Goal: Task Accomplishment & Management: Use online tool/utility

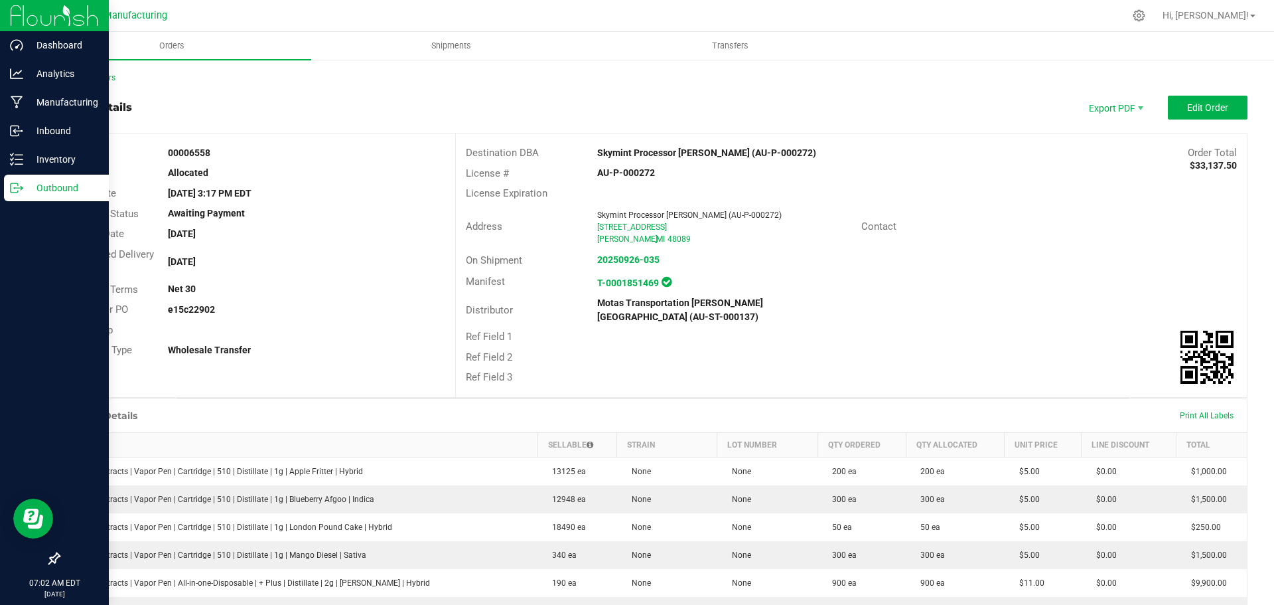
click at [35, 188] on p "Outbound" at bounding box center [63, 188] width 80 height 16
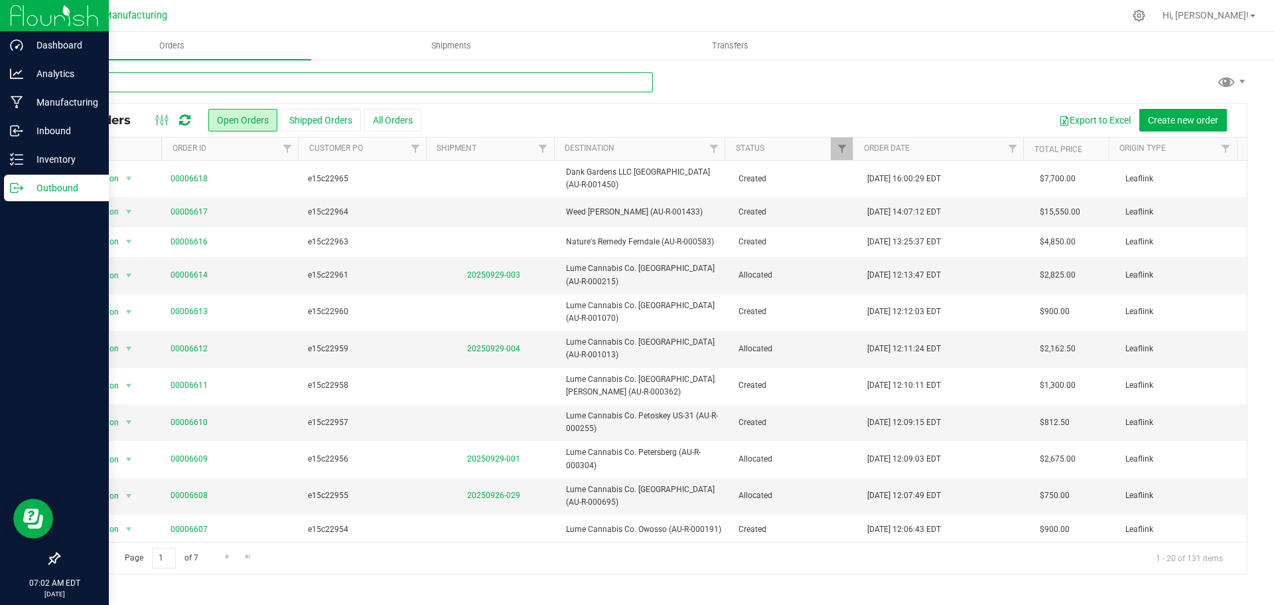
click at [211, 76] on input "text" at bounding box center [355, 82] width 595 height 20
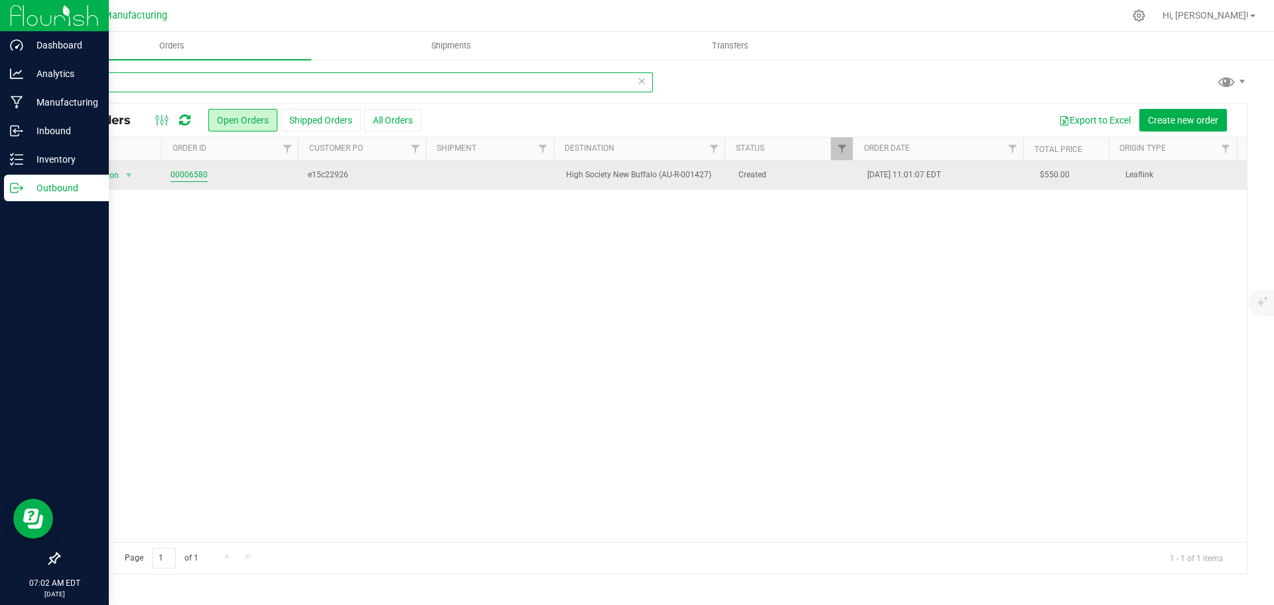
type input "01427"
click at [196, 170] on link "00006580" at bounding box center [189, 175] width 37 height 13
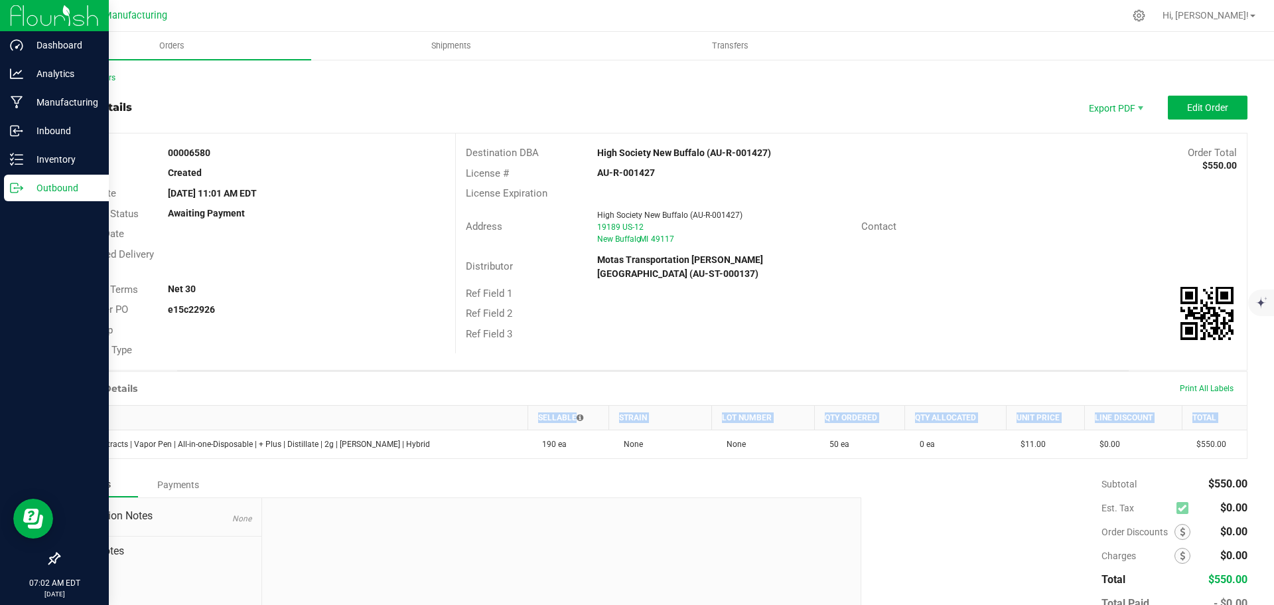
drag, startPoint x: 77, startPoint y: 444, endPoint x: 1258, endPoint y: 447, distance: 1180.5
click at [1258, 447] on div "Back to Orders Order details Export PDF Edit Order Order # 00006580 Status Crea…" at bounding box center [653, 373] width 1242 height 631
click at [1241, 430] on div "Back to Orders Order details Export PDF Edit Order Order # 00006580 Status Crea…" at bounding box center [653, 373] width 1242 height 631
click at [21, 185] on icon at bounding box center [16, 187] width 13 height 13
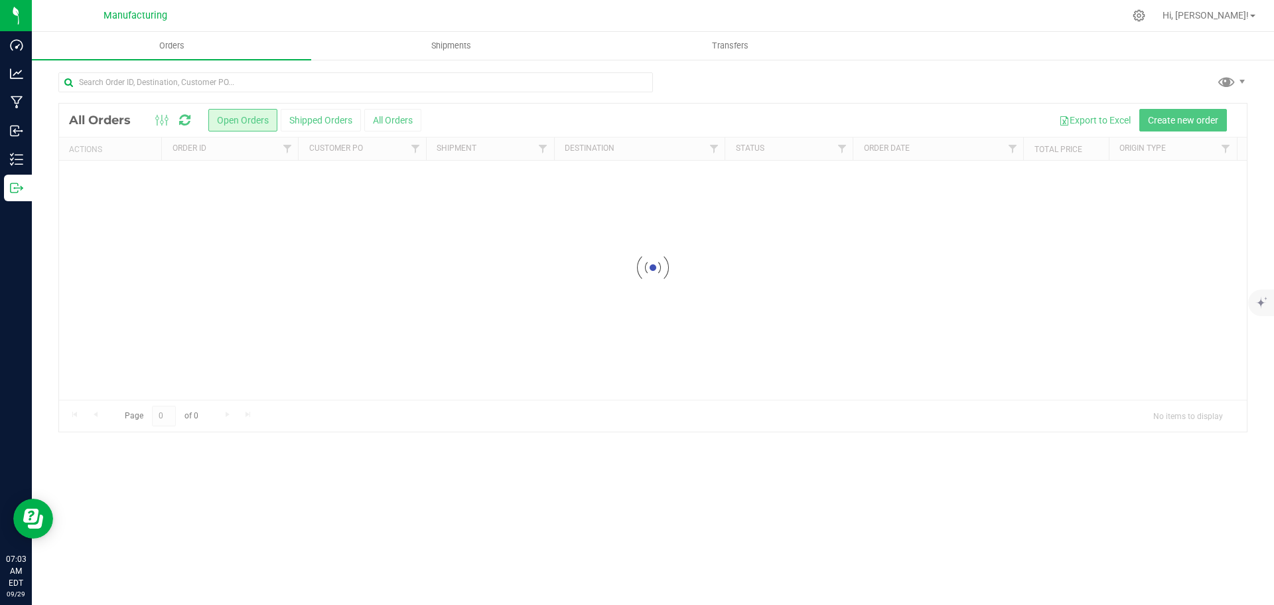
click at [139, 68] on div "Loading... All Orders Open Orders Shipped Orders All Orders Export to Excel Cre…" at bounding box center [653, 251] width 1242 height 387
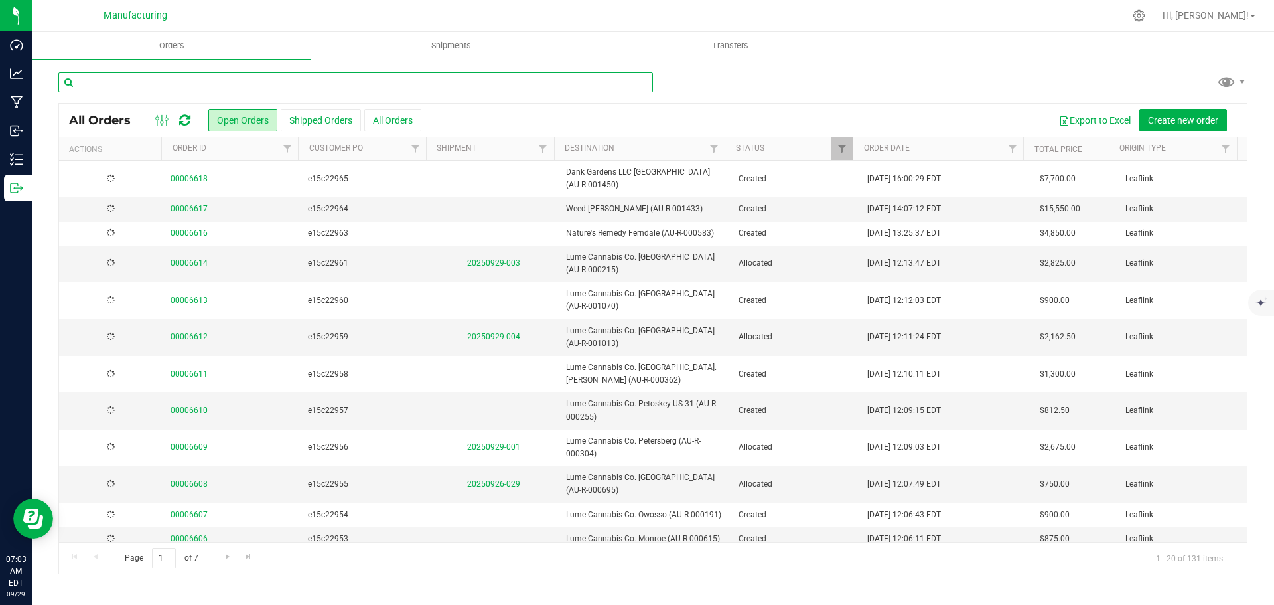
click at [173, 75] on input "text" at bounding box center [355, 82] width 595 height 20
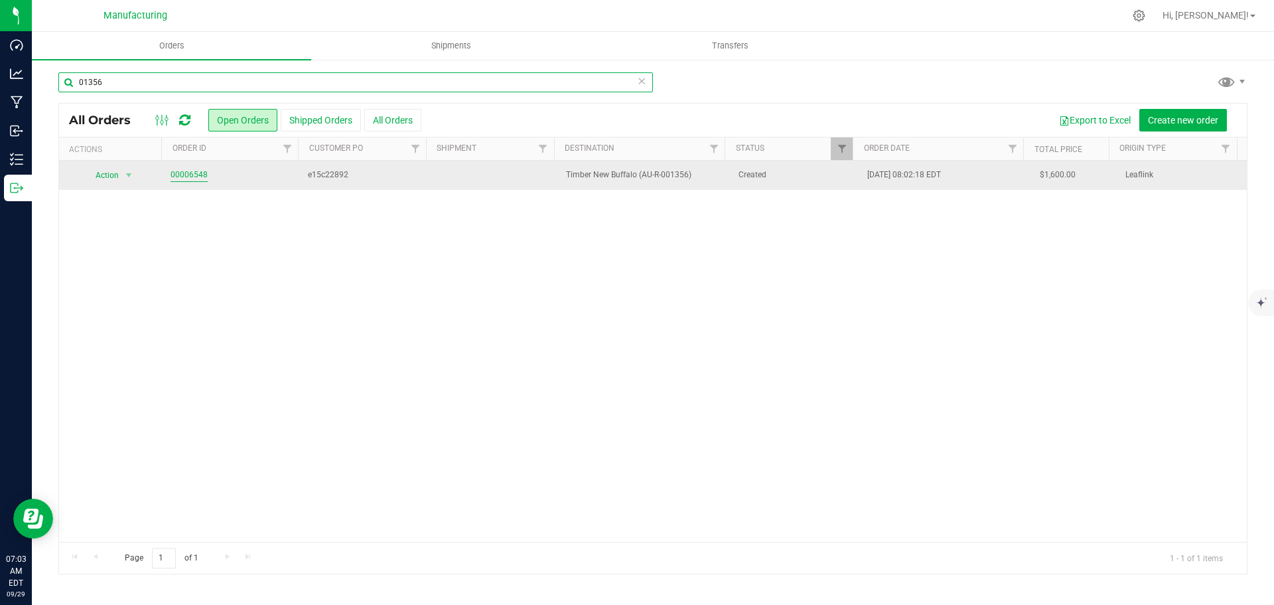
type input "01356"
click at [174, 170] on link "00006548" at bounding box center [189, 175] width 37 height 13
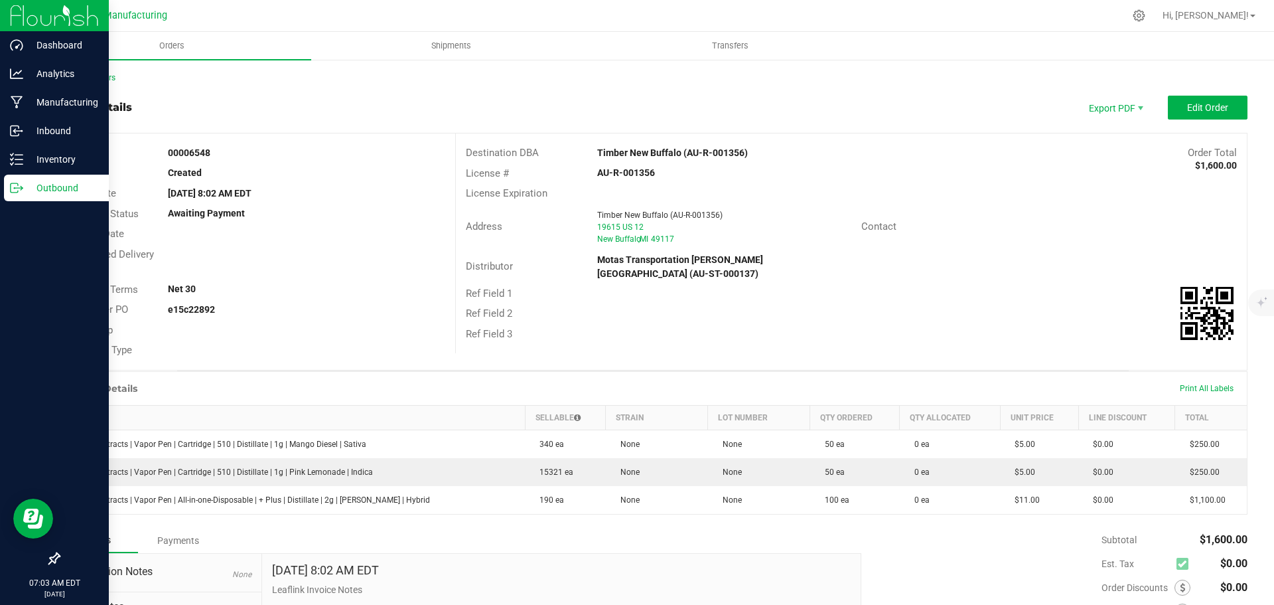
click at [40, 191] on p "Outbound" at bounding box center [63, 188] width 80 height 16
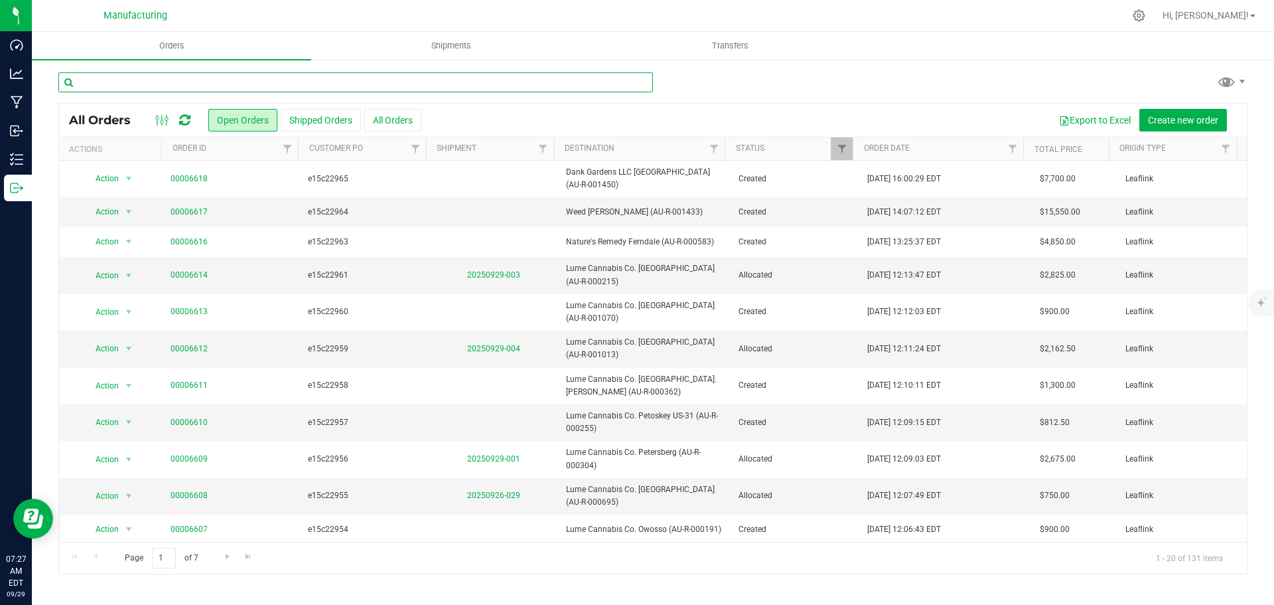
click at [137, 83] on input "text" at bounding box center [355, 82] width 595 height 20
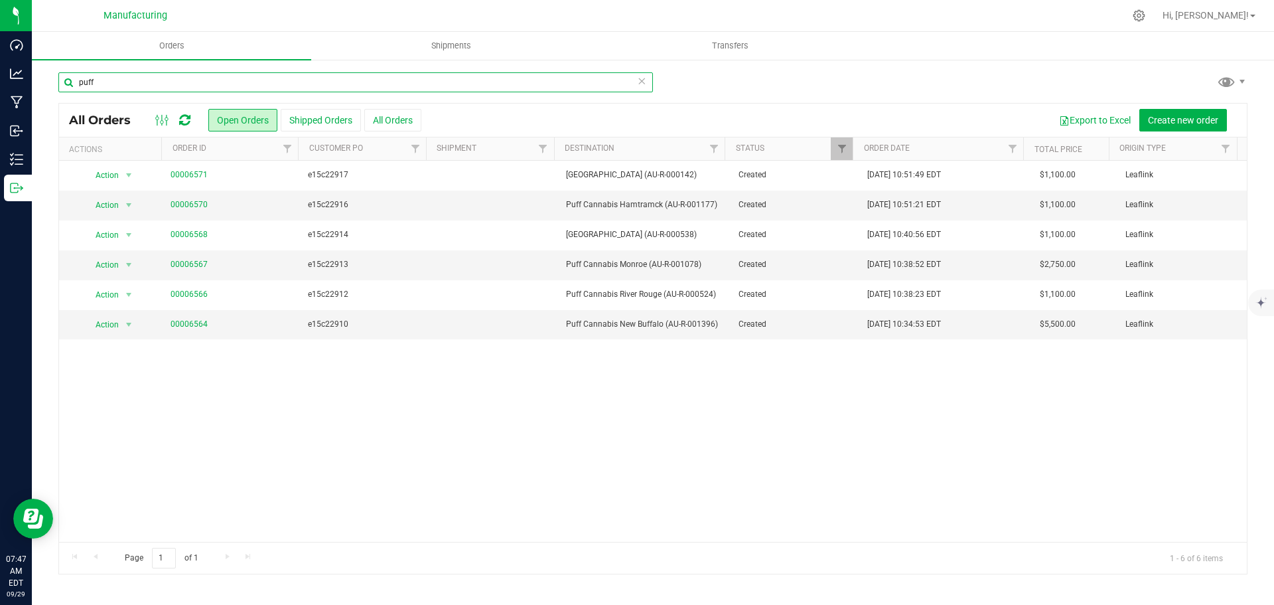
click at [136, 83] on input "puff" at bounding box center [355, 82] width 595 height 20
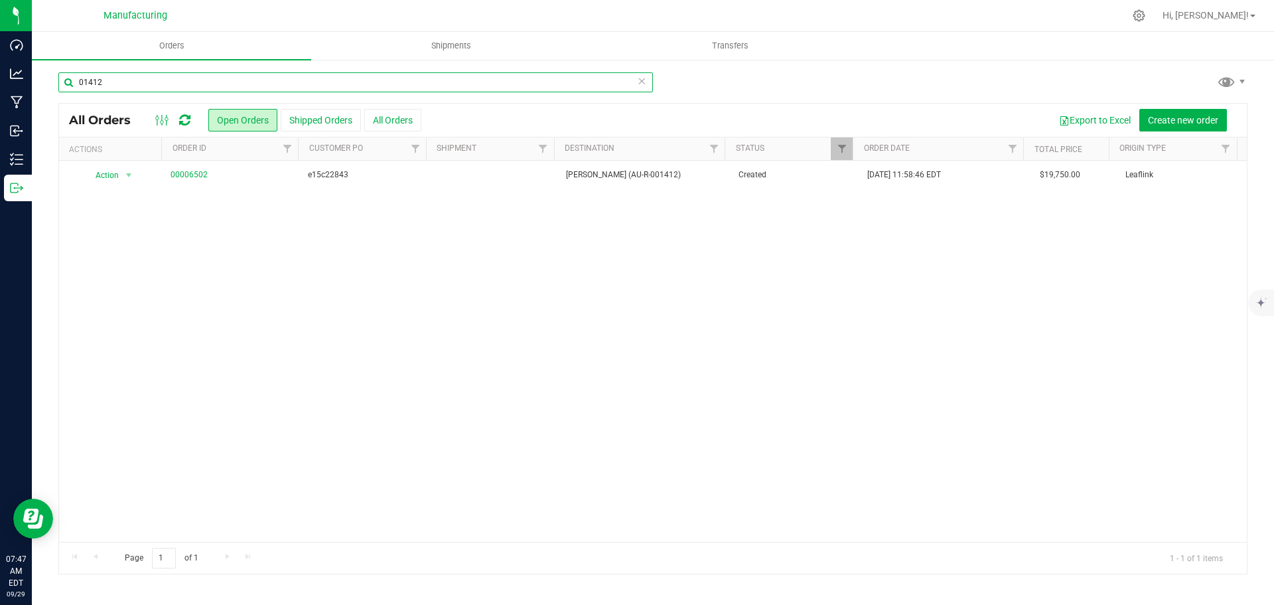
click at [136, 83] on input "01412" at bounding box center [355, 82] width 595 height 20
click at [173, 82] on input "dac" at bounding box center [355, 82] width 595 height 20
click at [328, 90] on input "01450" at bounding box center [355, 82] width 595 height 20
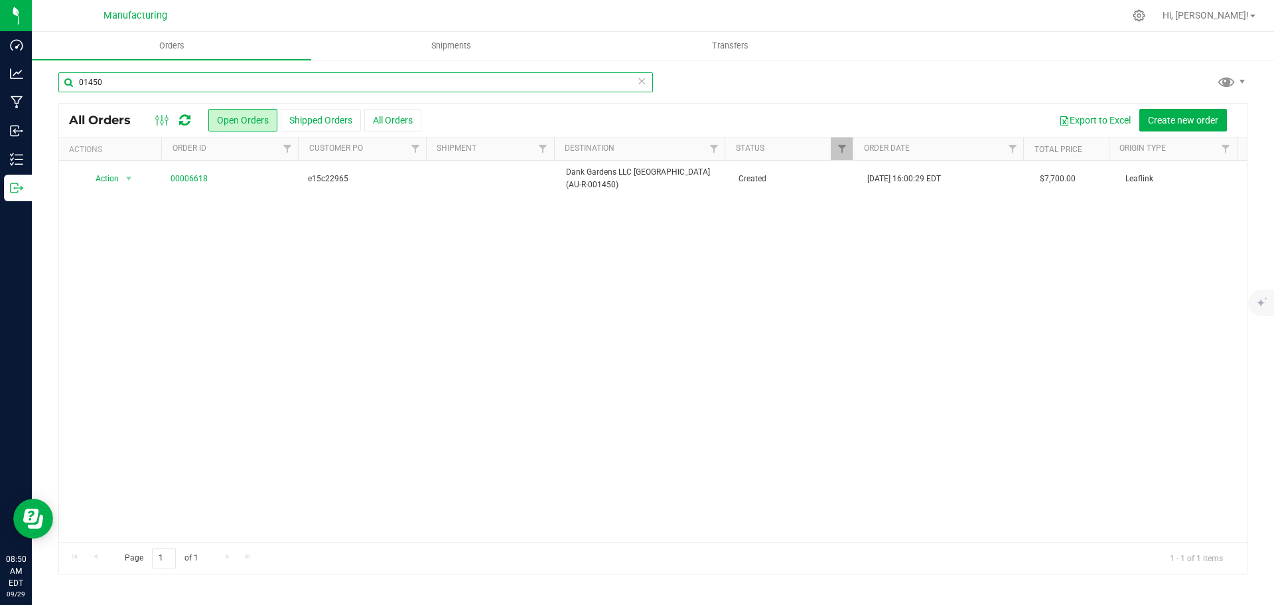
click at [328, 90] on input "01450" at bounding box center [355, 82] width 595 height 20
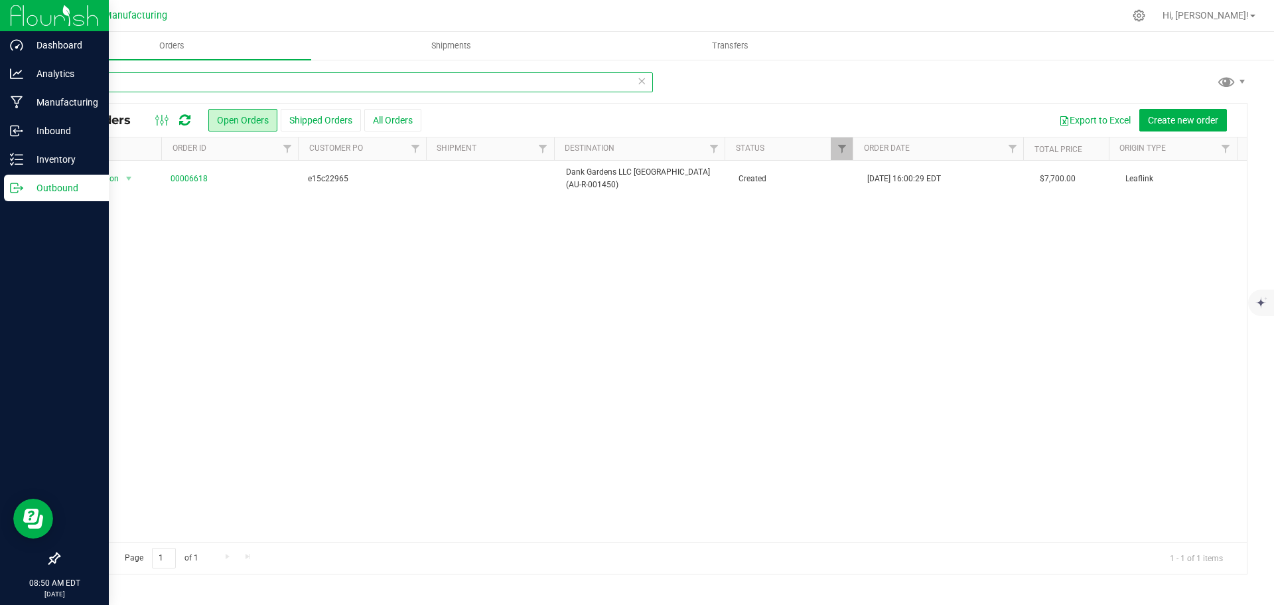
type input "000394"
click at [26, 169] on div "Inventory" at bounding box center [56, 159] width 105 height 27
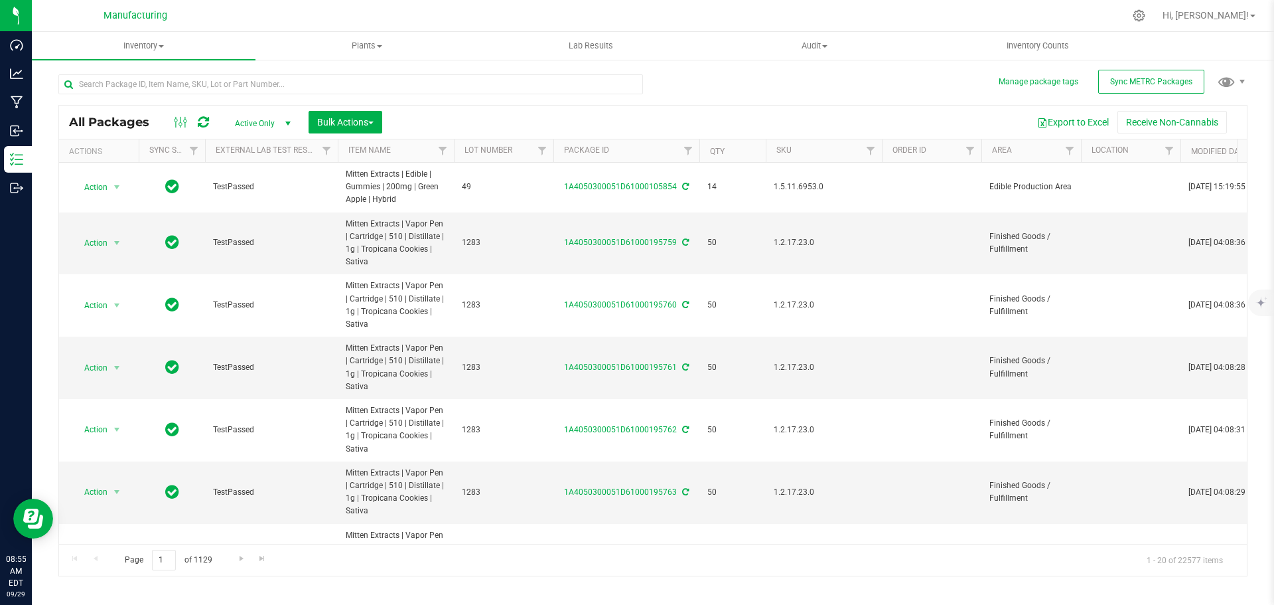
click at [241, 72] on div at bounding box center [355, 83] width 595 height 42
click at [200, 86] on input "text" at bounding box center [350, 84] width 585 height 20
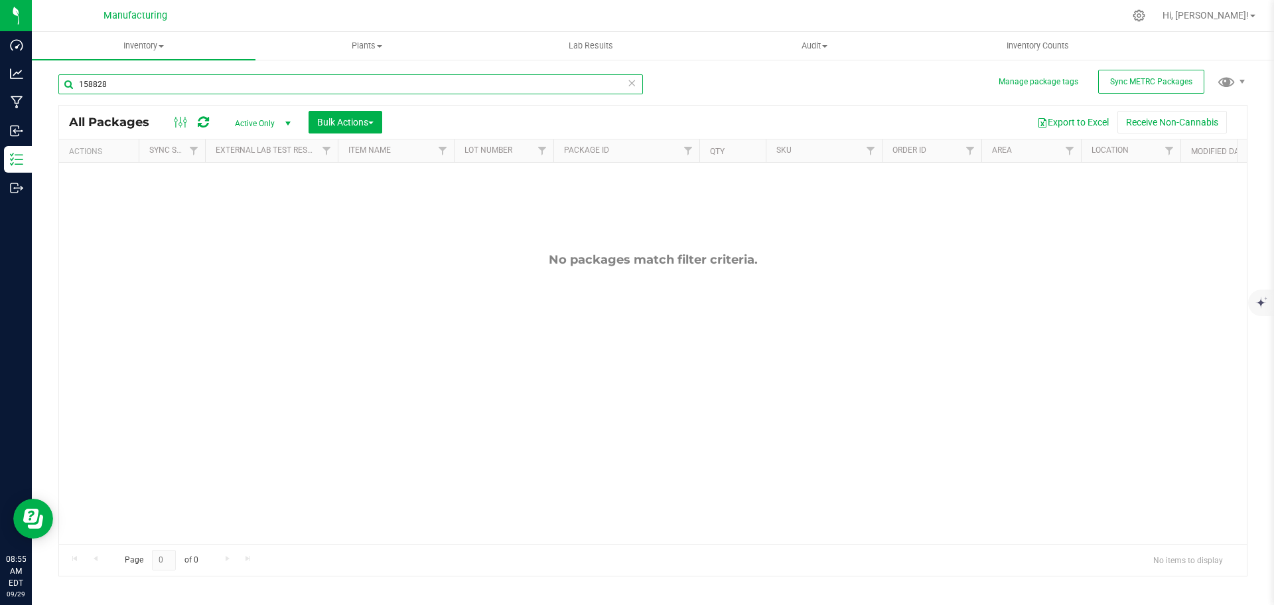
scroll to position [0, 780]
type input "158828"
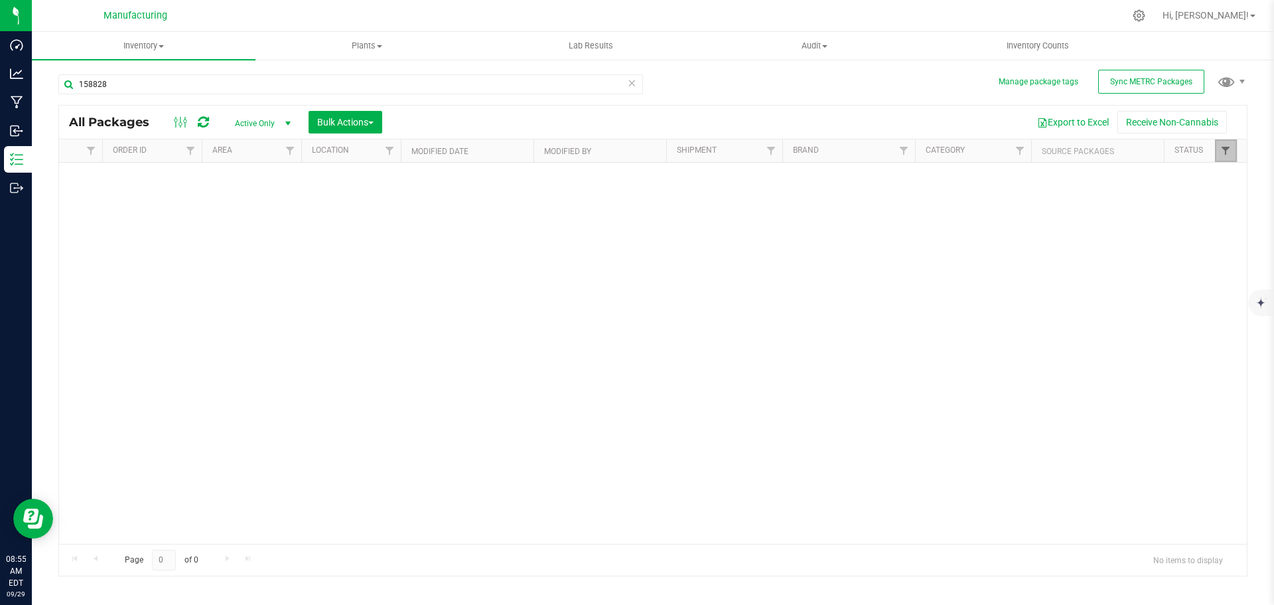
click at [1226, 144] on link "Filter" at bounding box center [1226, 150] width 22 height 23
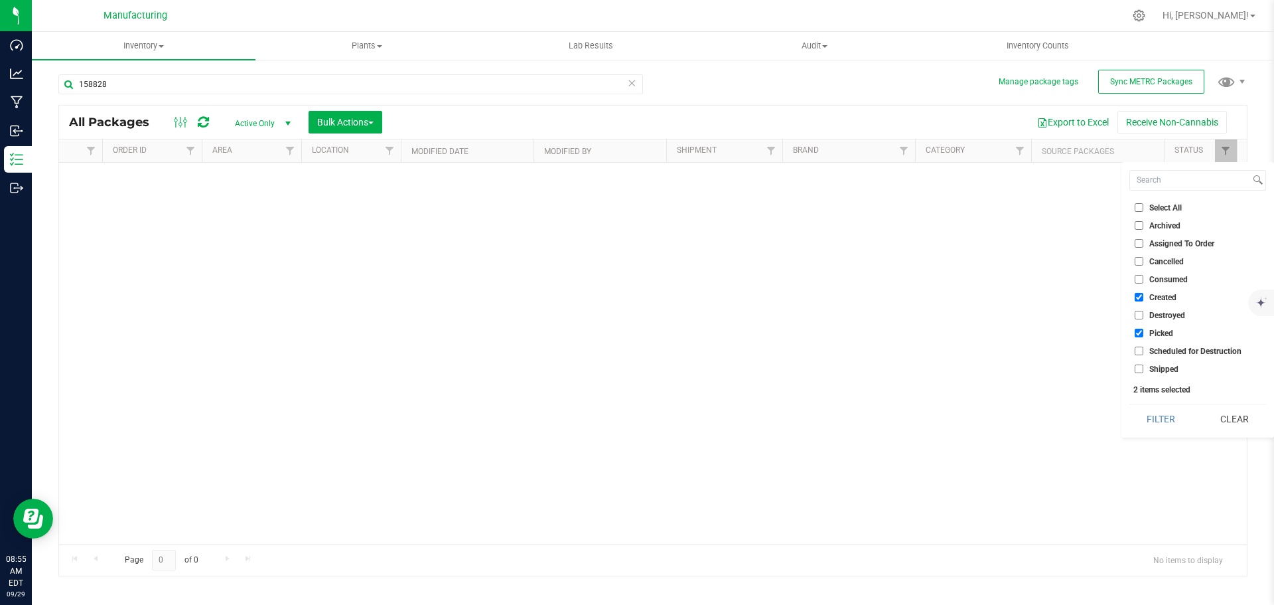
click at [1169, 208] on span "Select All" at bounding box center [1165, 208] width 33 height 8
click at [1143, 208] on input "Select All" at bounding box center [1139, 207] width 9 height 9
checkbox input "true"
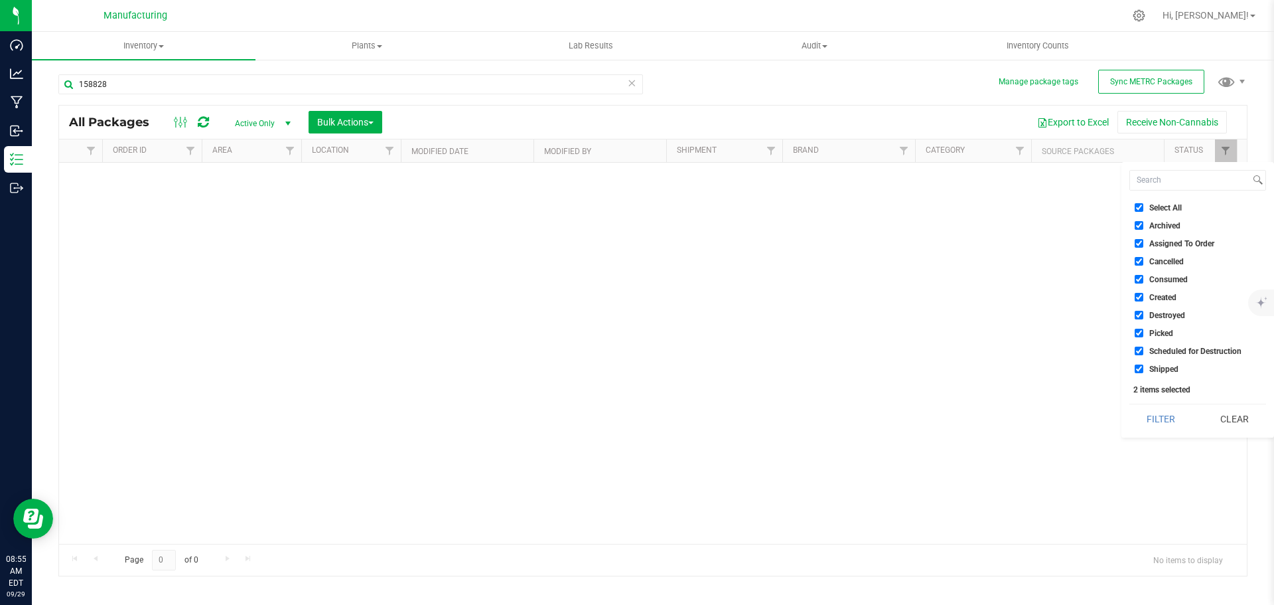
checkbox input "true"
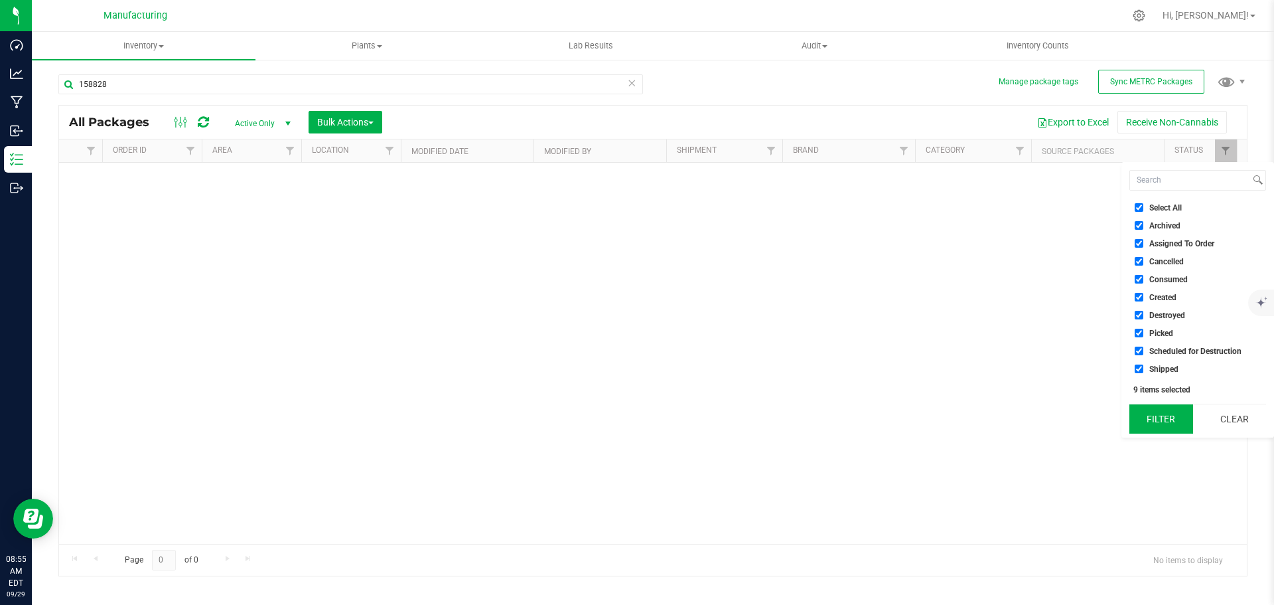
click at [1160, 422] on button "Filter" at bounding box center [1161, 418] width 64 height 29
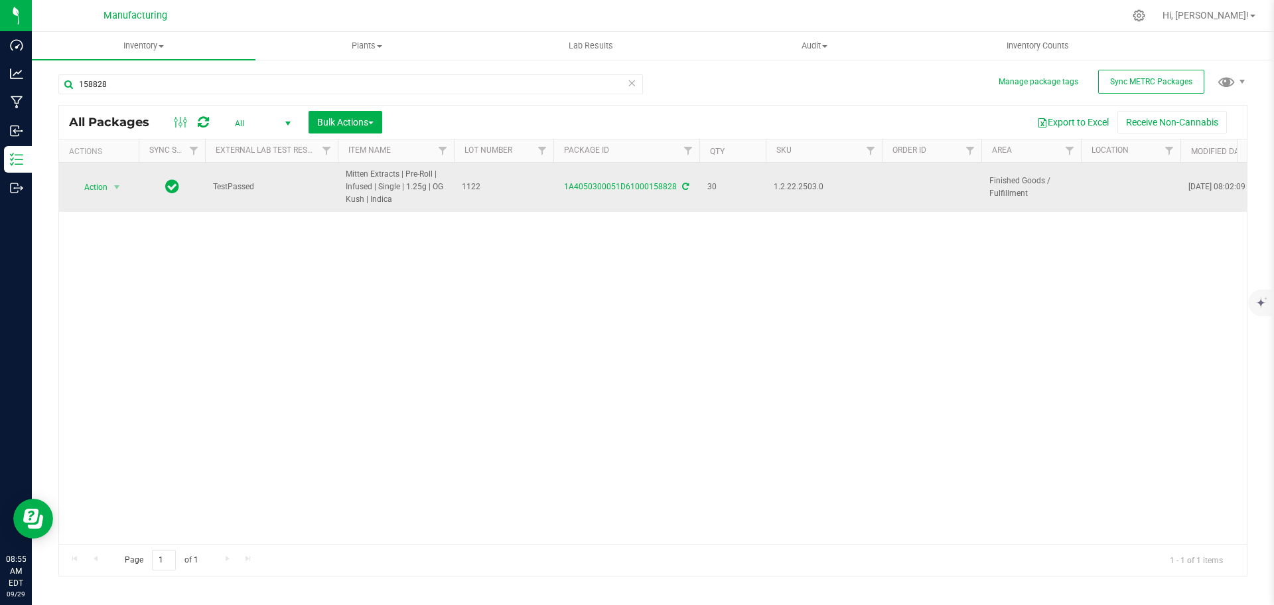
click at [682, 184] on icon at bounding box center [685, 186] width 7 height 8
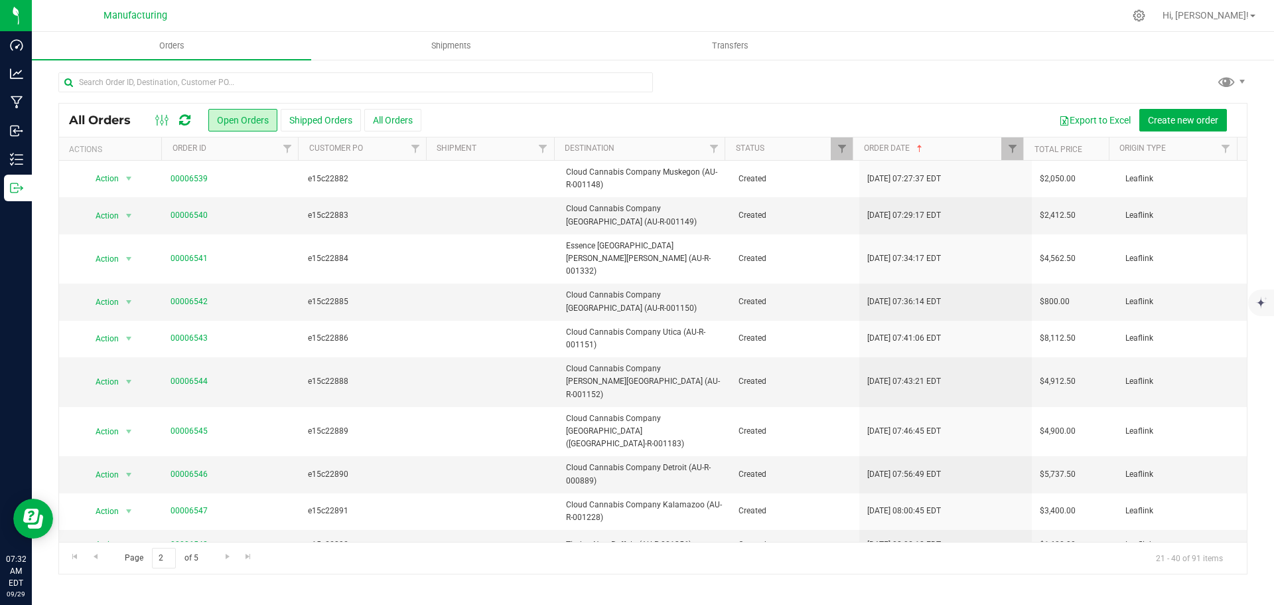
scroll to position [305, 0]
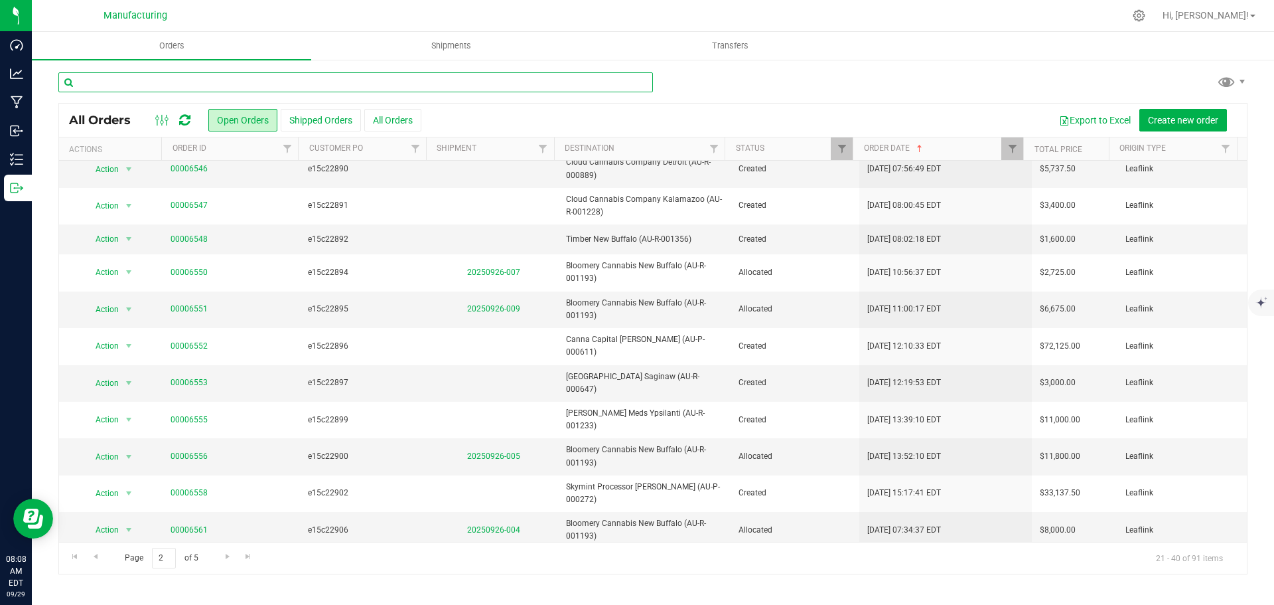
click at [230, 77] on input "text" at bounding box center [355, 82] width 595 height 20
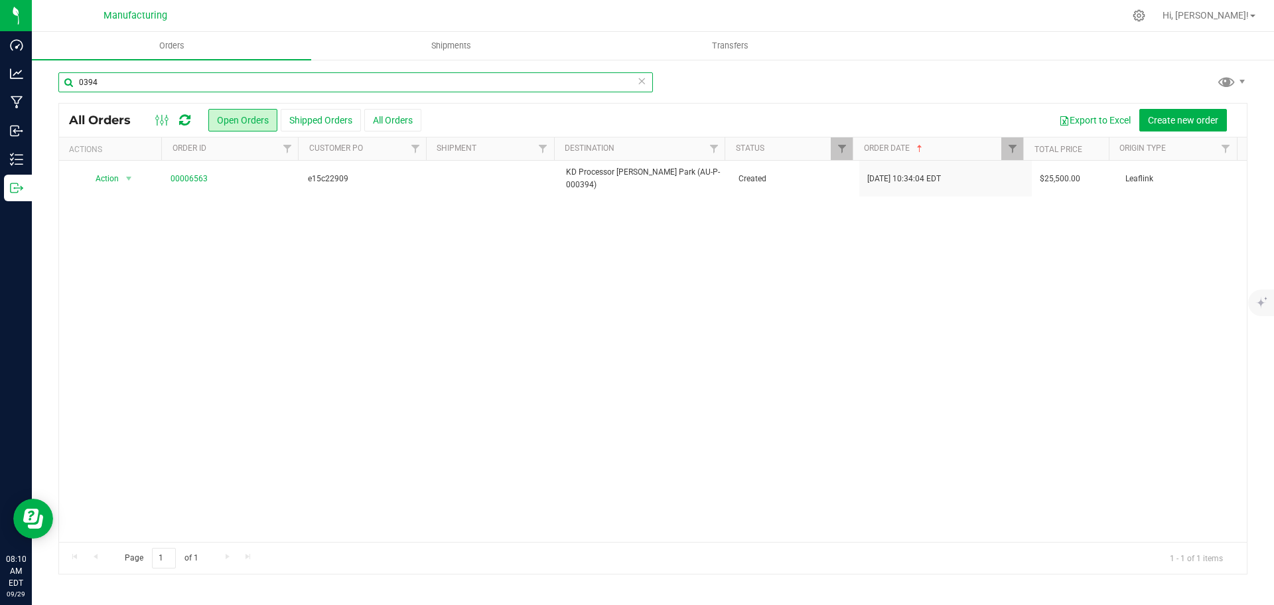
click at [247, 86] on input "0394" at bounding box center [355, 82] width 595 height 20
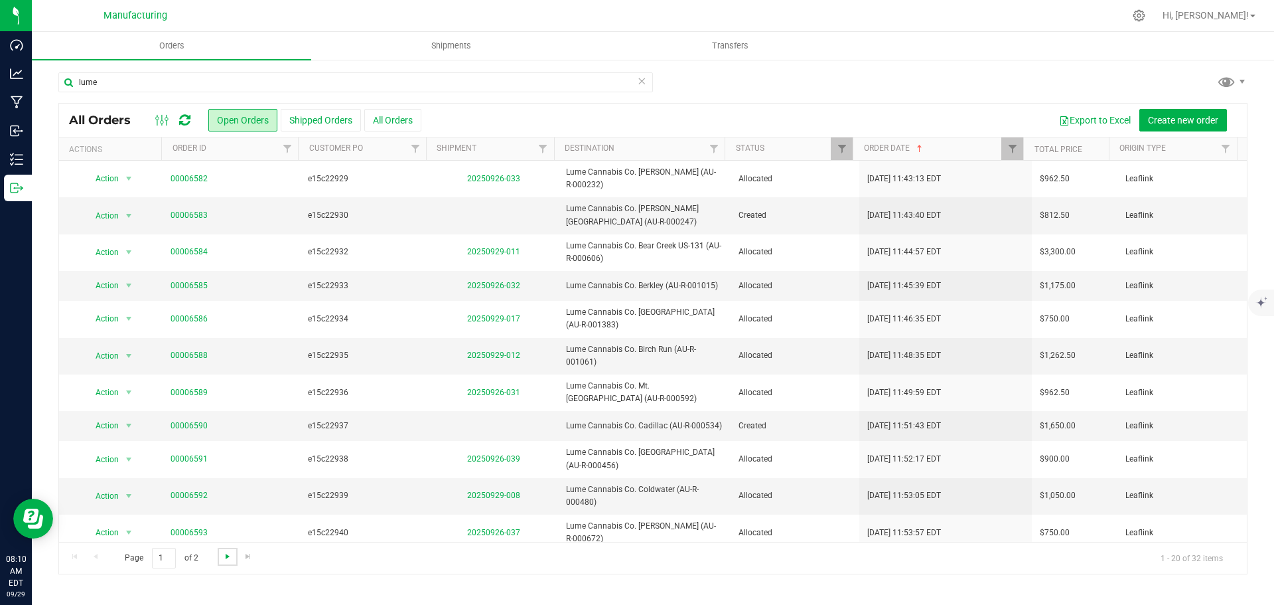
click at [228, 557] on span "Go to the next page" at bounding box center [227, 556] width 11 height 11
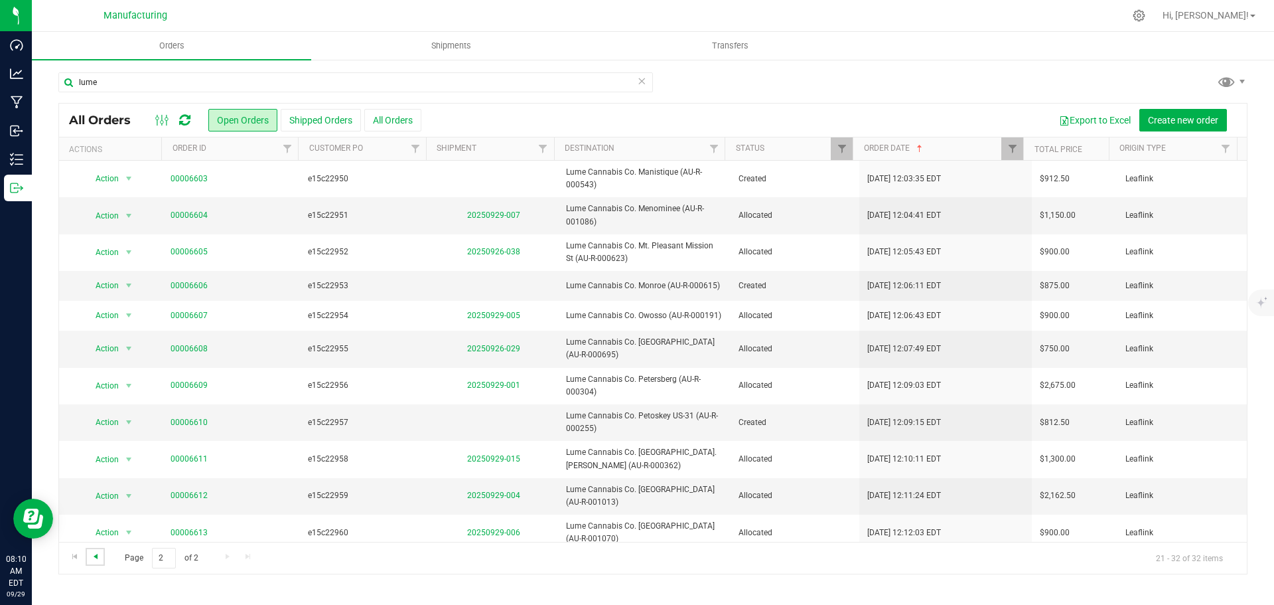
click at [97, 558] on span "Go to the previous page" at bounding box center [95, 556] width 11 height 11
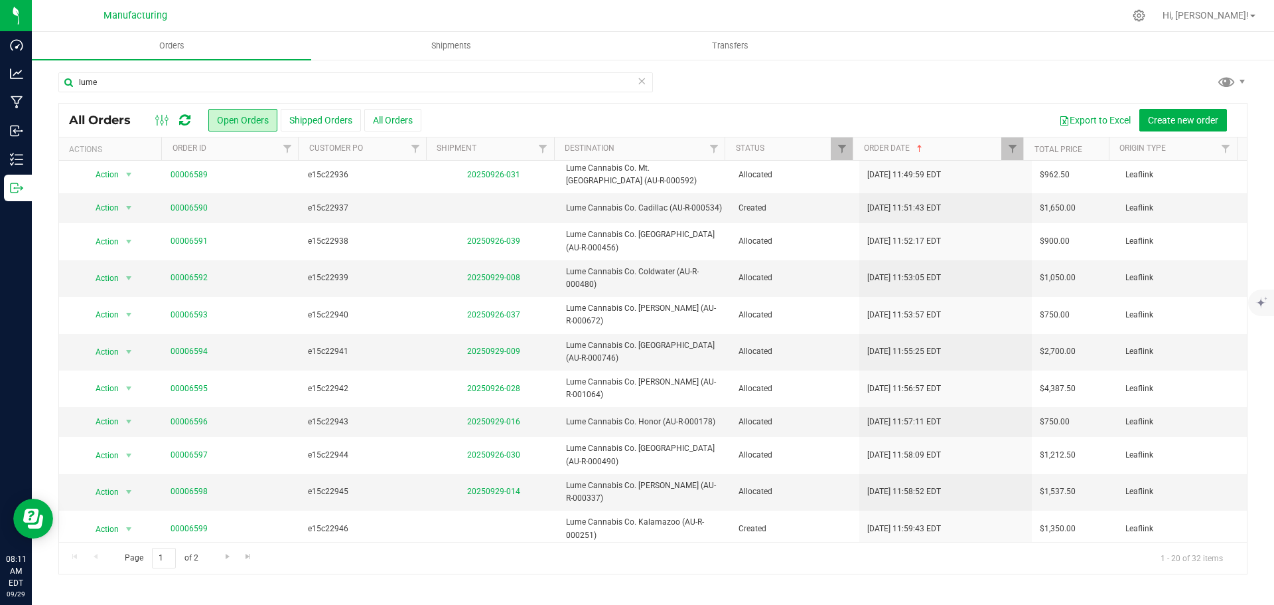
scroll to position [299, 0]
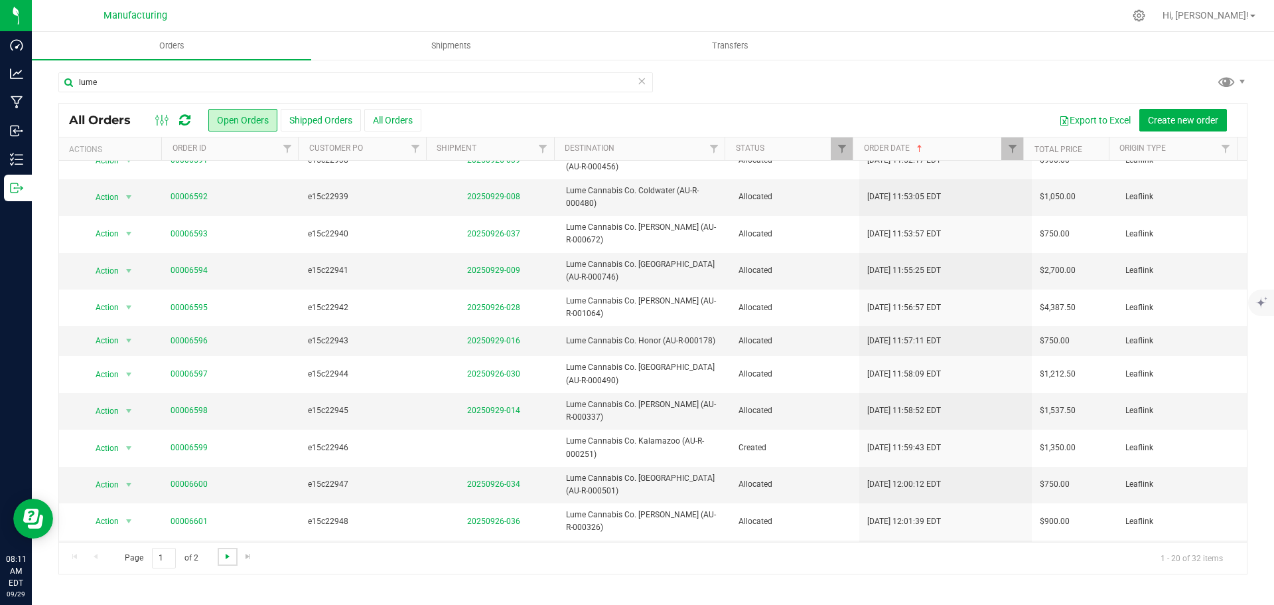
click at [228, 551] on span "Go to the next page" at bounding box center [227, 556] width 11 height 11
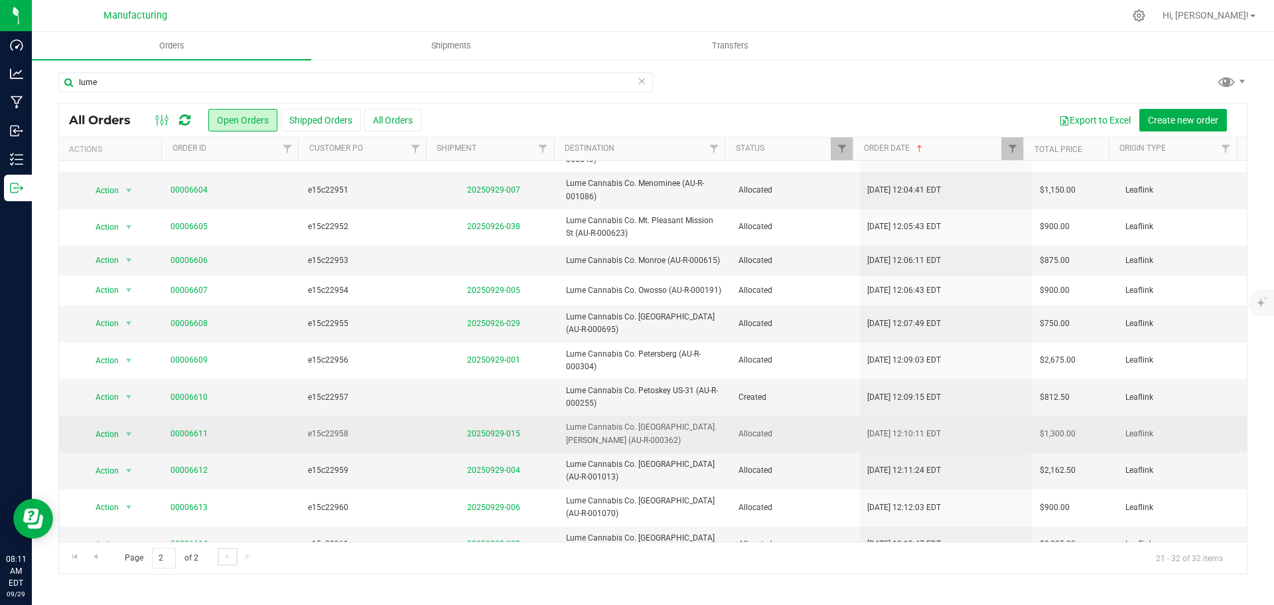
scroll to position [39, 0]
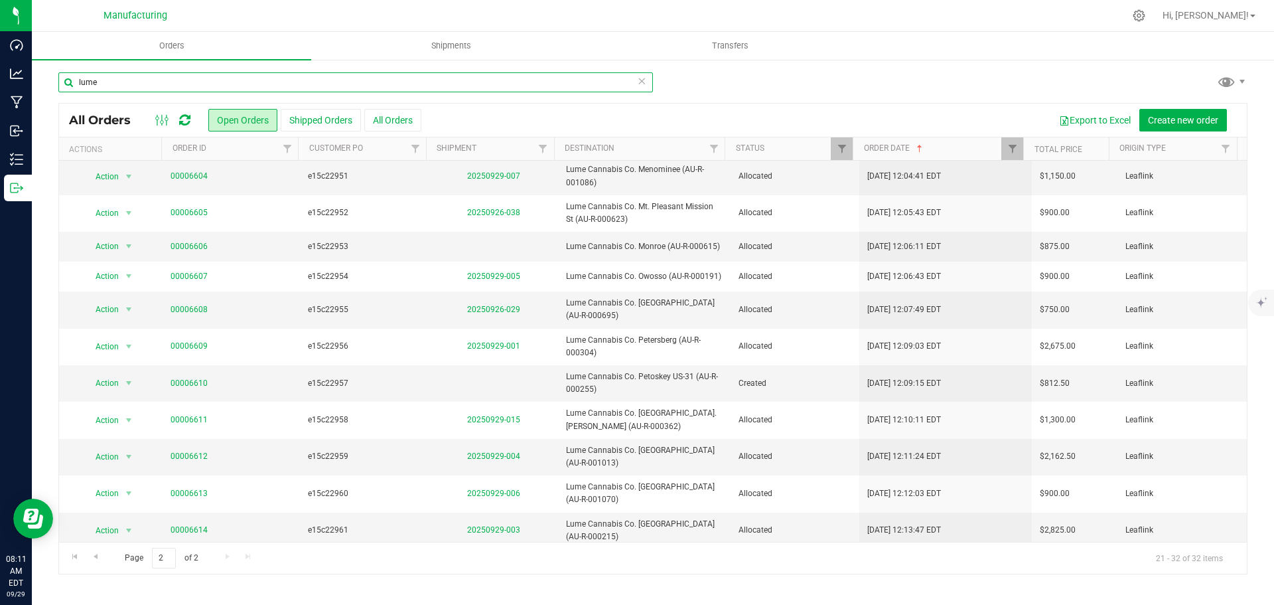
click at [348, 72] on input "lume" at bounding box center [355, 82] width 595 height 20
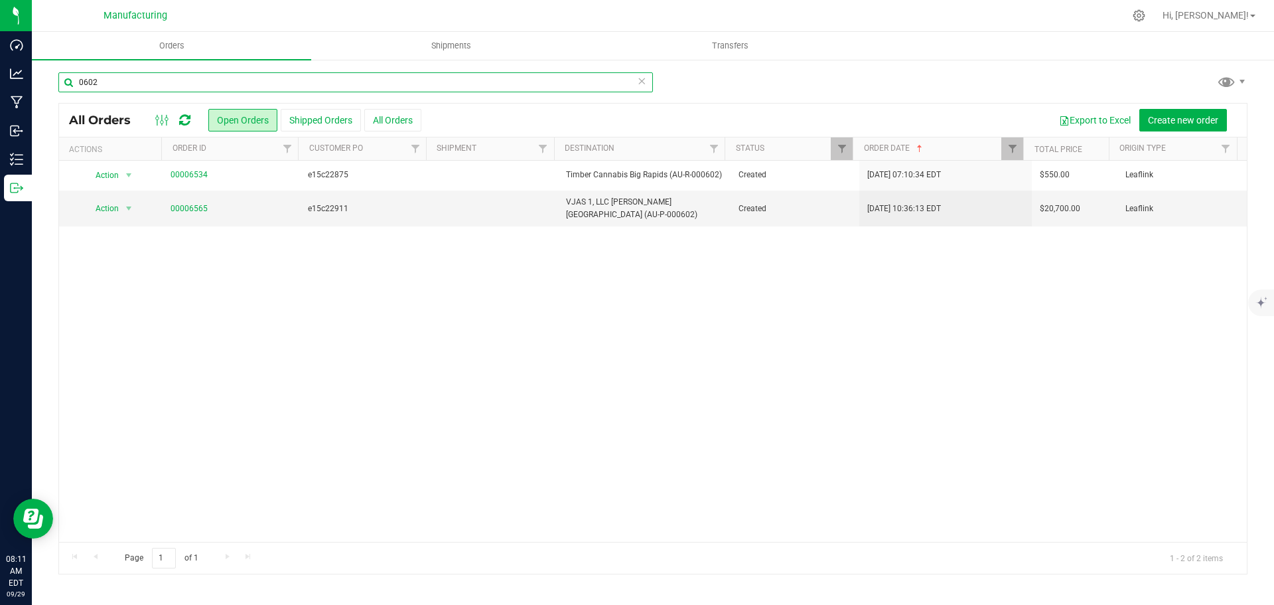
click at [171, 84] on input "0602" at bounding box center [355, 82] width 595 height 20
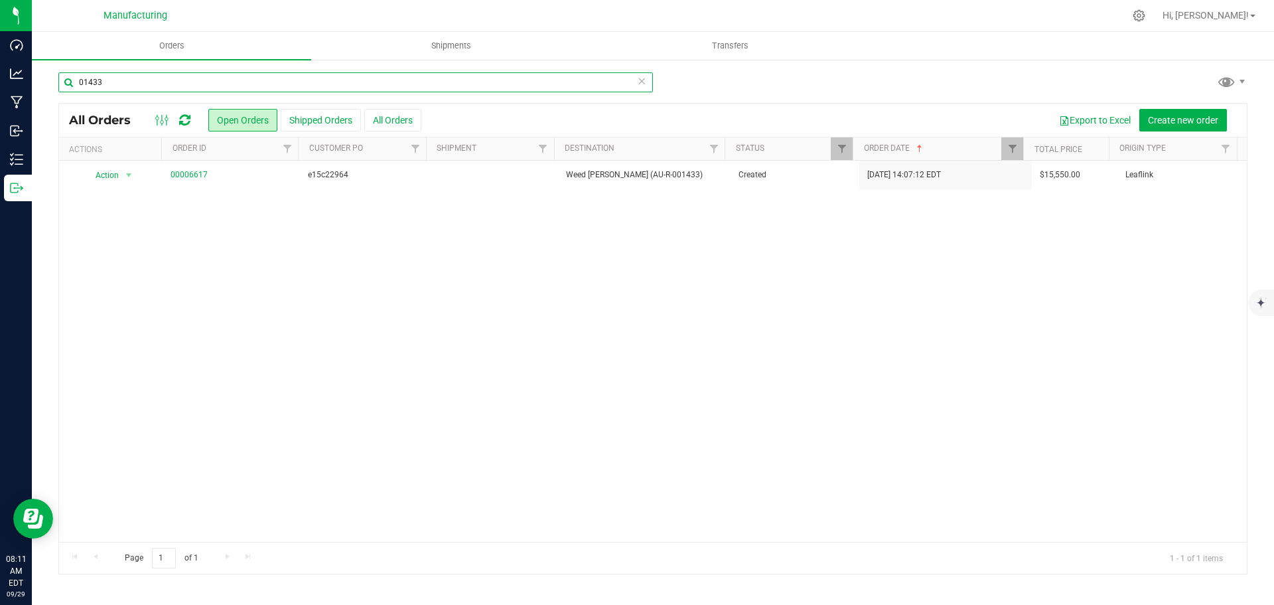
click at [266, 87] on input "01433" at bounding box center [355, 82] width 595 height 20
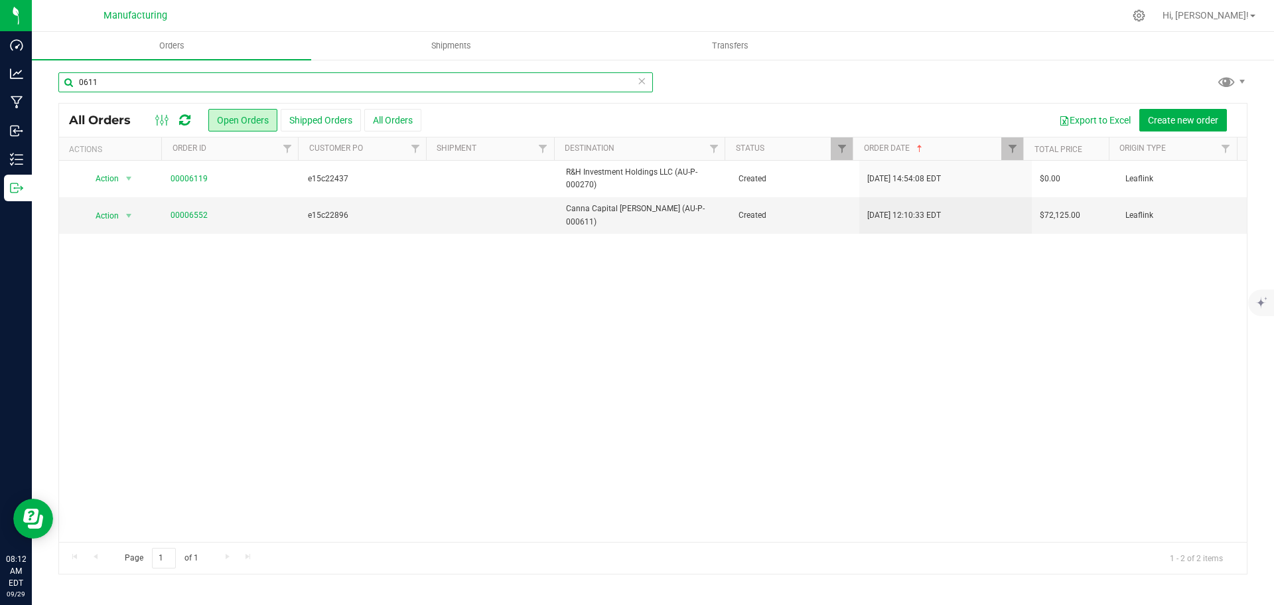
click at [123, 72] on input "0611" at bounding box center [355, 82] width 595 height 20
click at [123, 73] on input "0611" at bounding box center [355, 82] width 595 height 20
type input "1412"
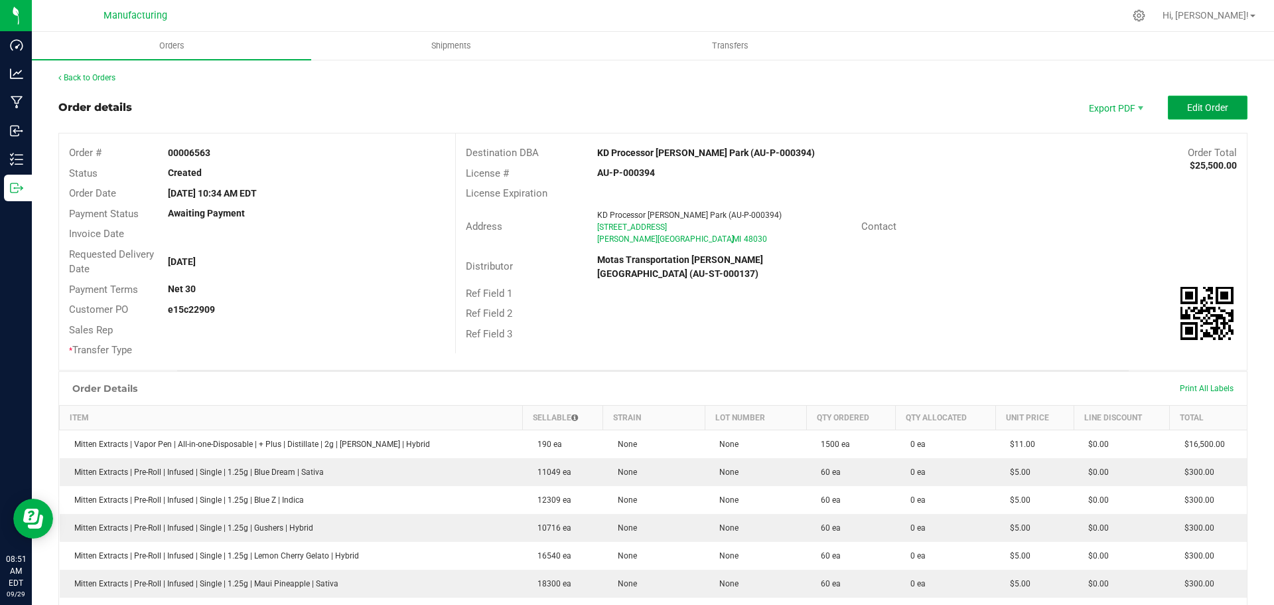
click at [1208, 107] on span "Edit Order" at bounding box center [1207, 107] width 41 height 11
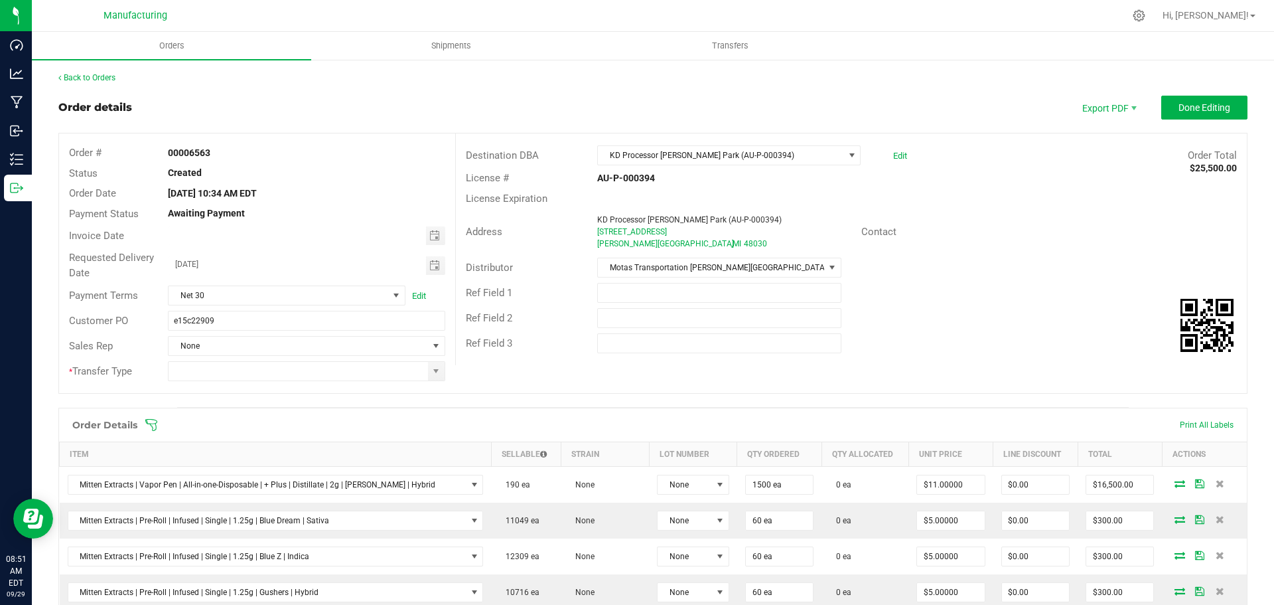
click at [148, 427] on icon at bounding box center [151, 424] width 13 height 13
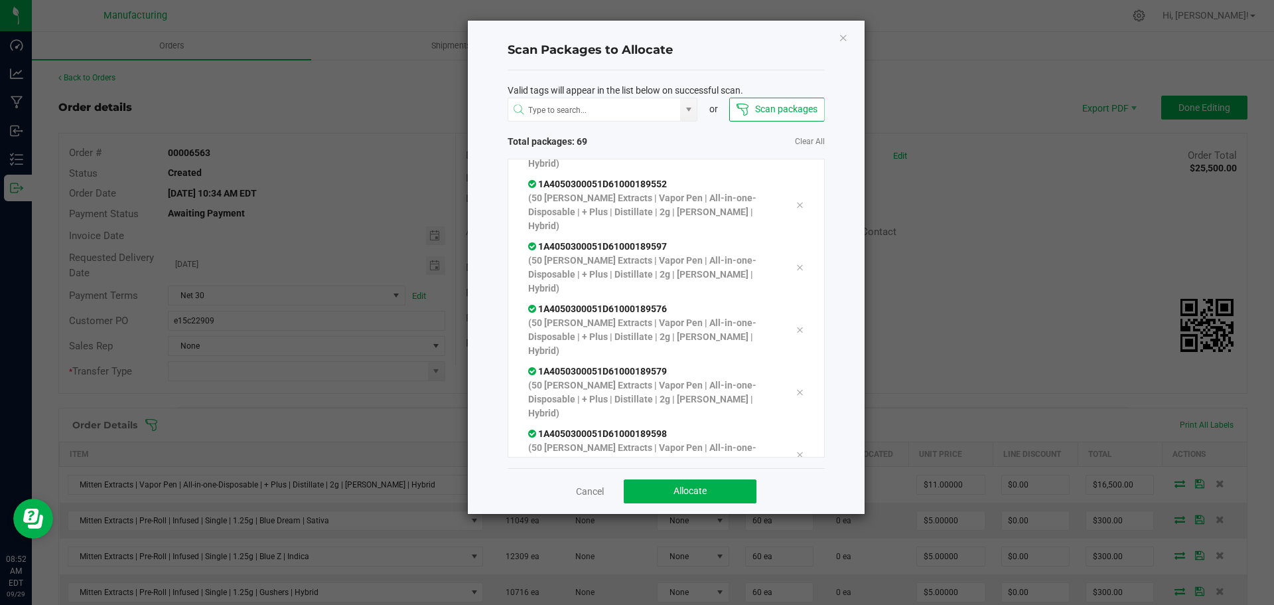
scroll to position [3434, 0]
click at [715, 492] on button "Allocate" at bounding box center [690, 491] width 133 height 24
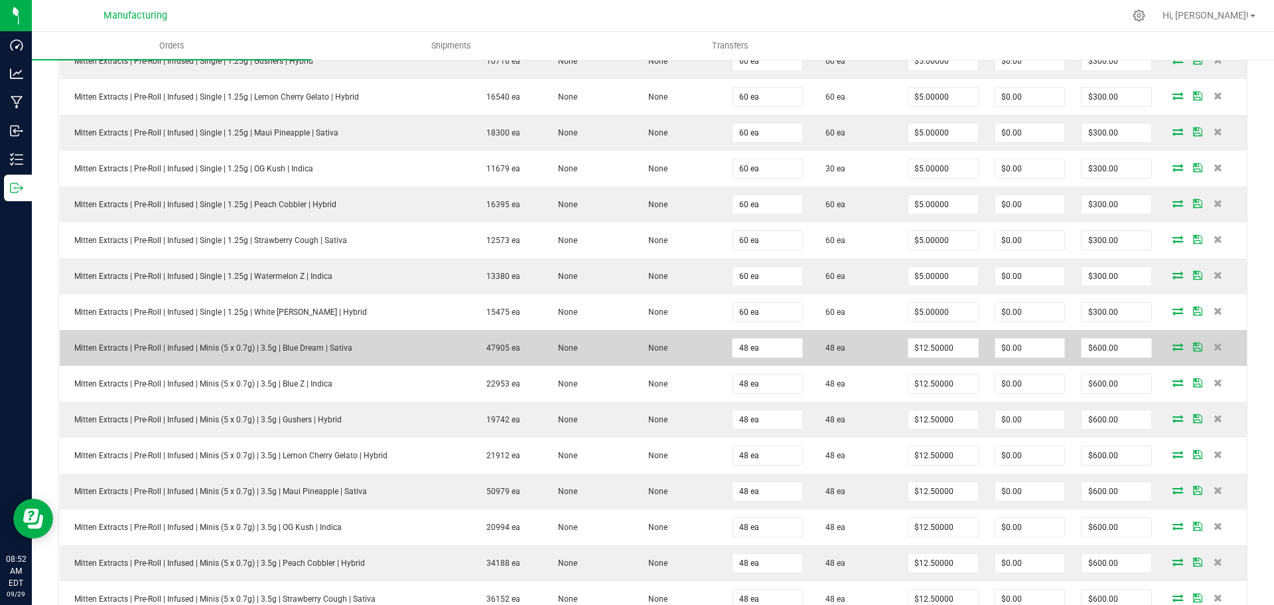
scroll to position [465, 0]
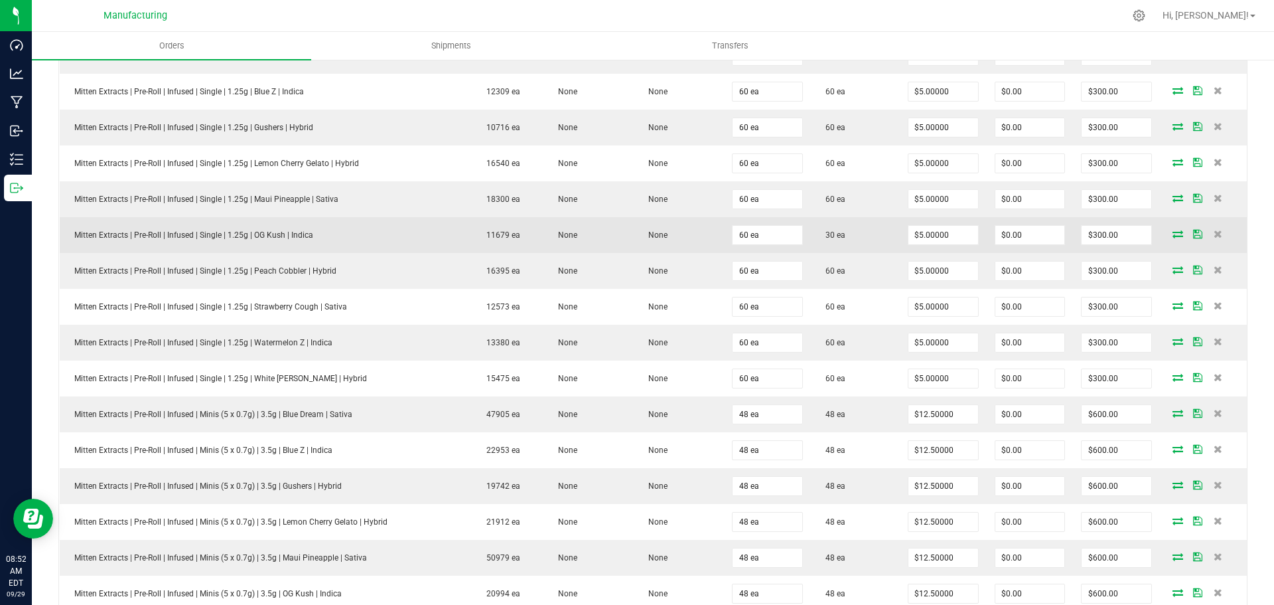
drag, startPoint x: 845, startPoint y: 238, endPoint x: 88, endPoint y: 237, distance: 757.8
click at [88, 237] on outbound-order-line-row "Mitten Extracts | Pre-Roll | Infused | Single | 1.25g | OG Kush | Indica 11679 …" at bounding box center [654, 235] width 1188 height 36
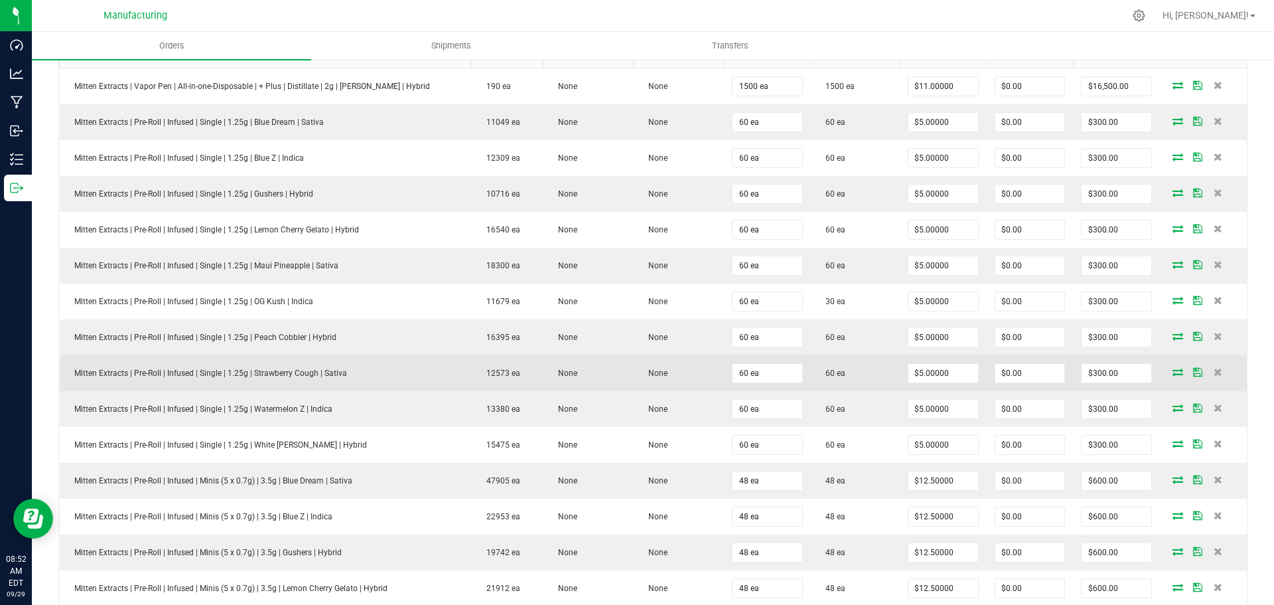
scroll to position [332, 0]
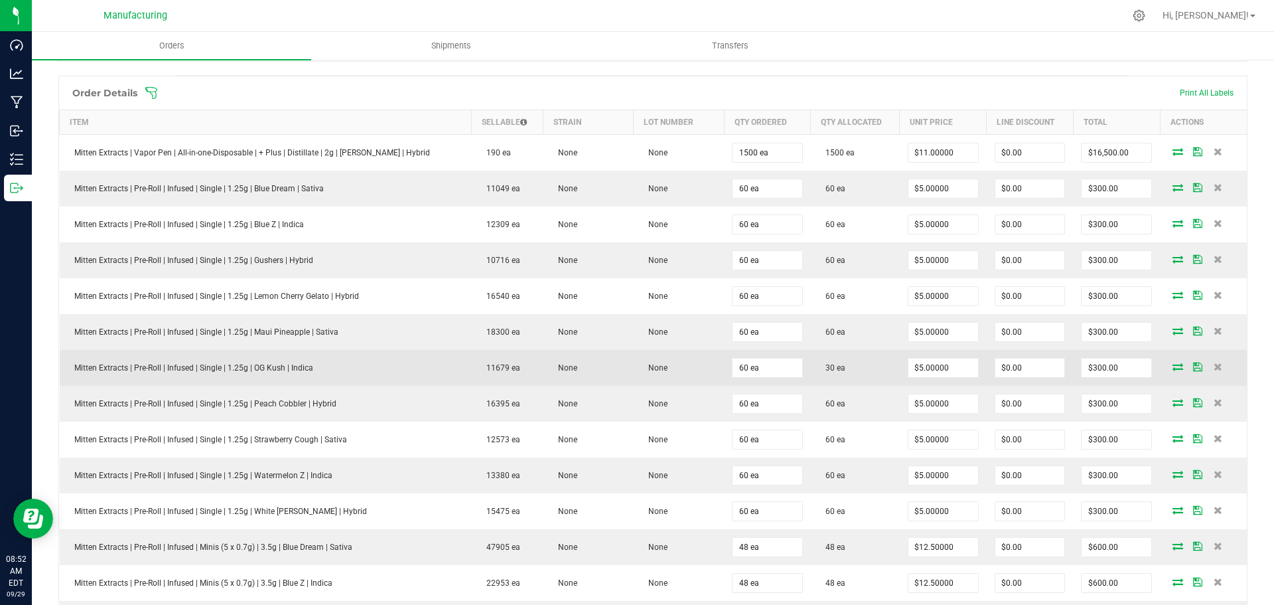
click at [1173, 369] on icon at bounding box center [1178, 366] width 11 height 8
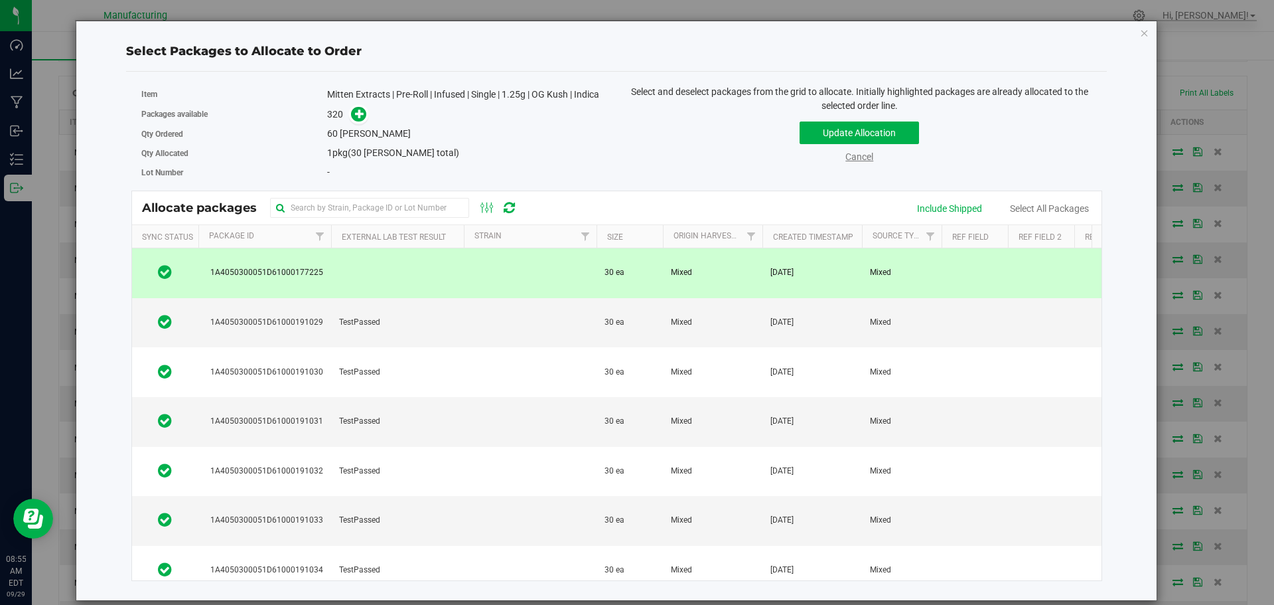
click at [865, 152] on link "Cancel" at bounding box center [859, 156] width 28 height 11
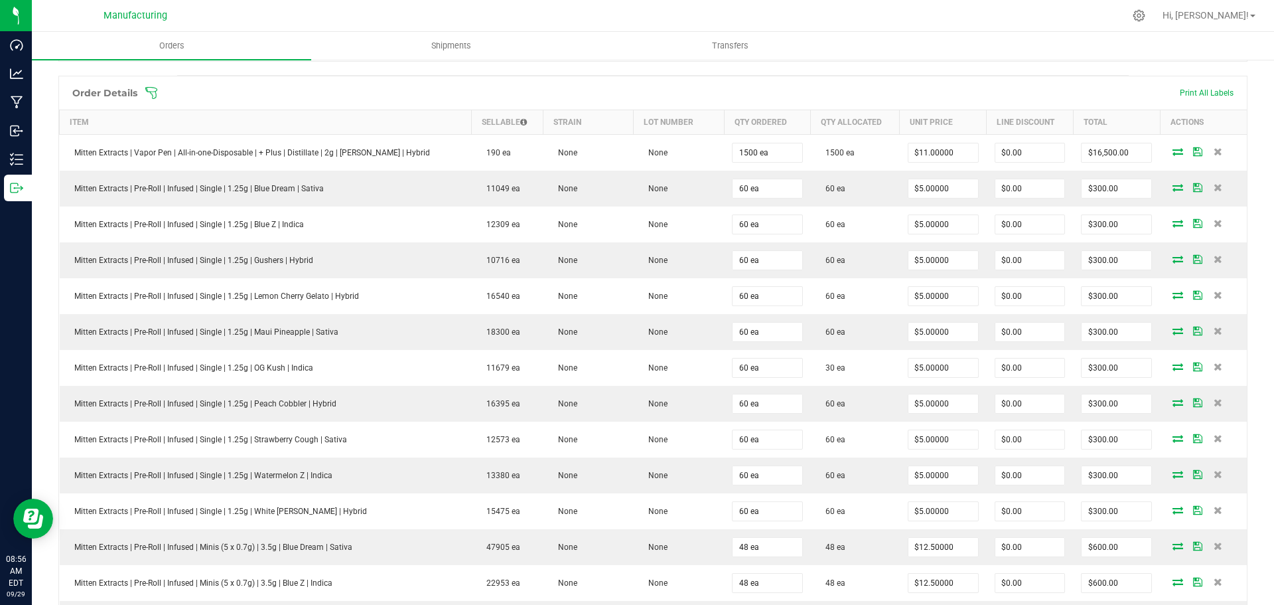
scroll to position [0, 0]
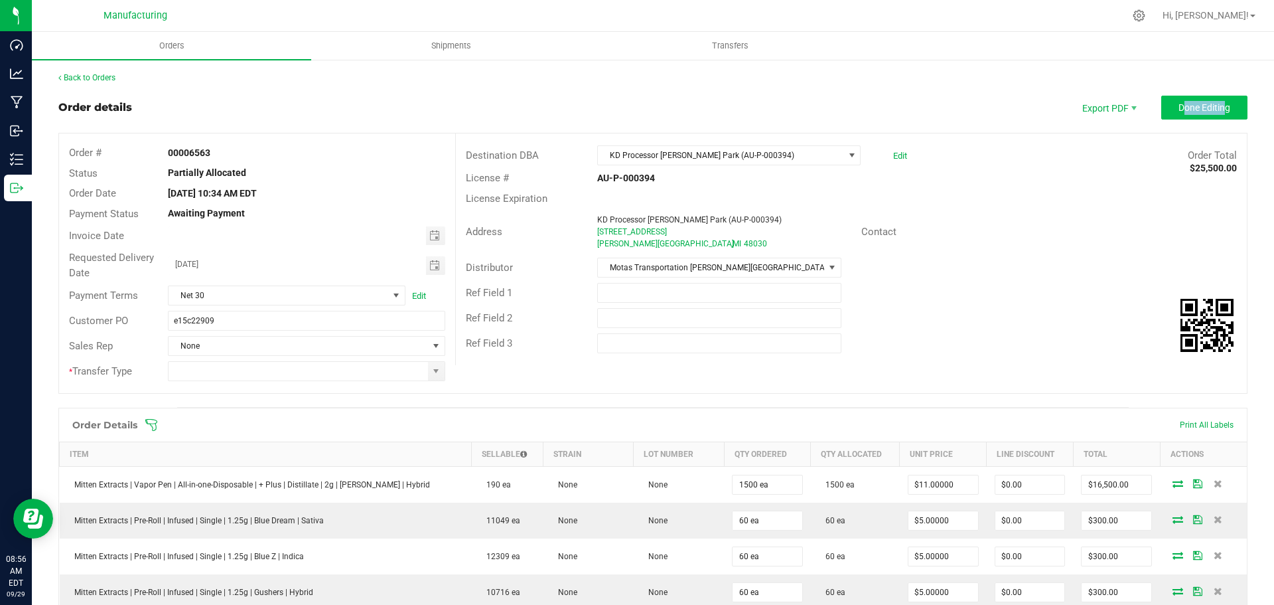
click at [1207, 102] on span "Done Editing" at bounding box center [1205, 107] width 52 height 11
click at [429, 376] on span at bounding box center [436, 371] width 17 height 19
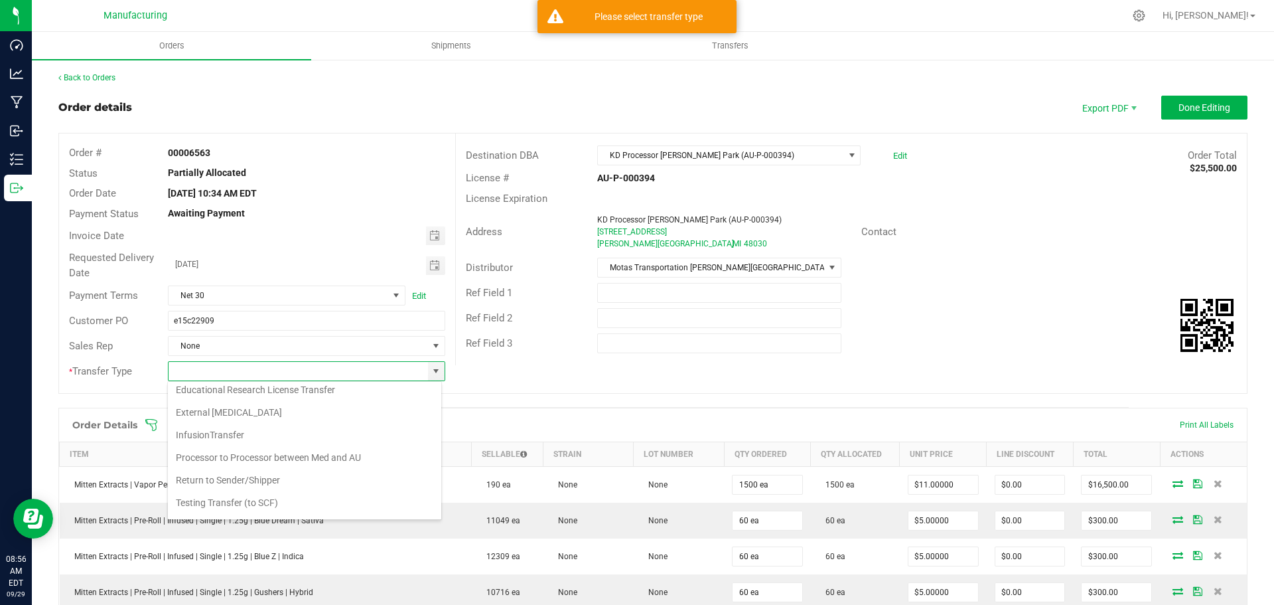
scroll to position [93, 0]
click at [232, 483] on li "Wholesale Transfer" at bounding box center [304, 482] width 273 height 23
type input "Wholesale Transfer"
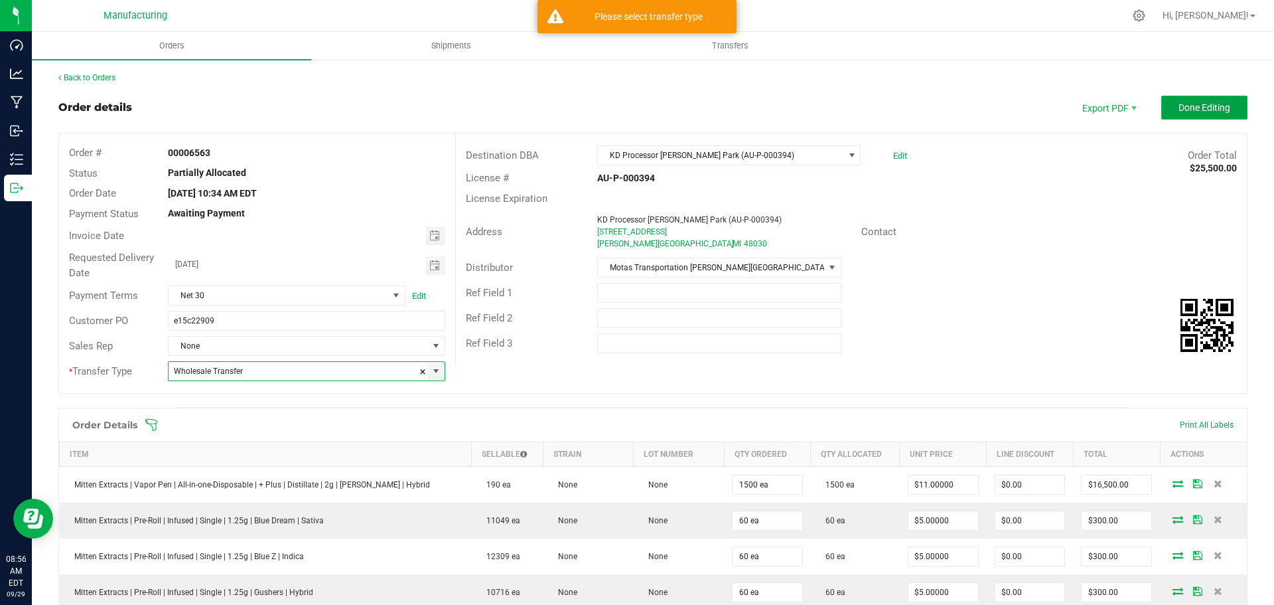
click at [1179, 105] on span "Done Editing" at bounding box center [1205, 107] width 52 height 11
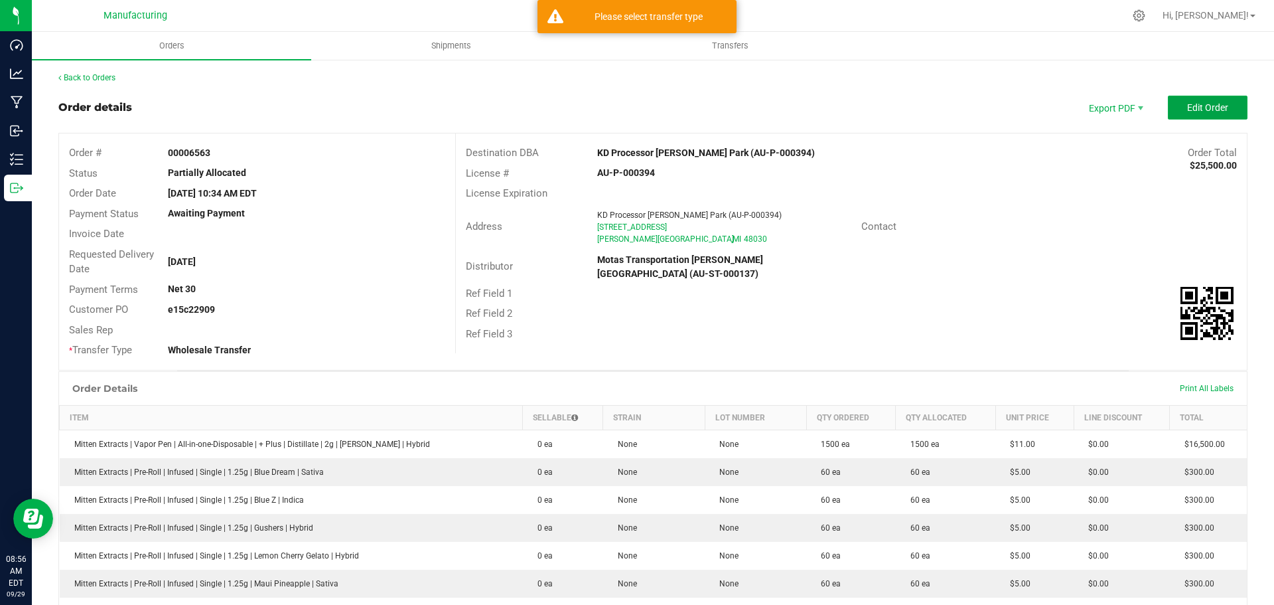
click at [1187, 105] on span "Edit Order" at bounding box center [1207, 107] width 41 height 11
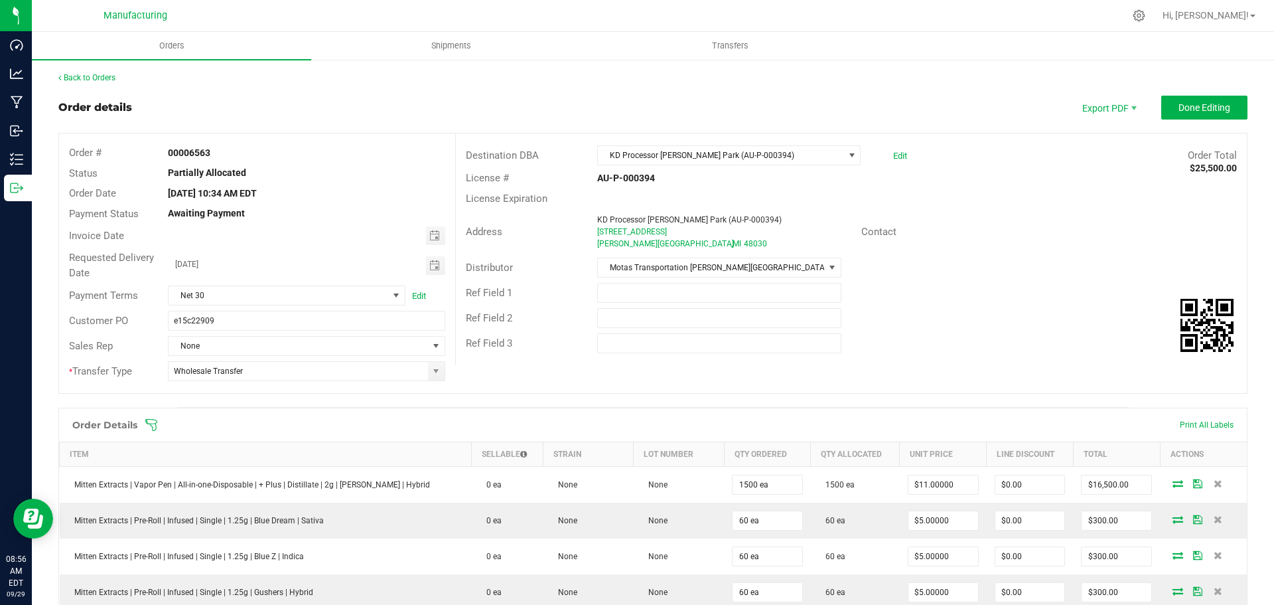
click at [161, 422] on span at bounding box center [739, 424] width 1189 height 13
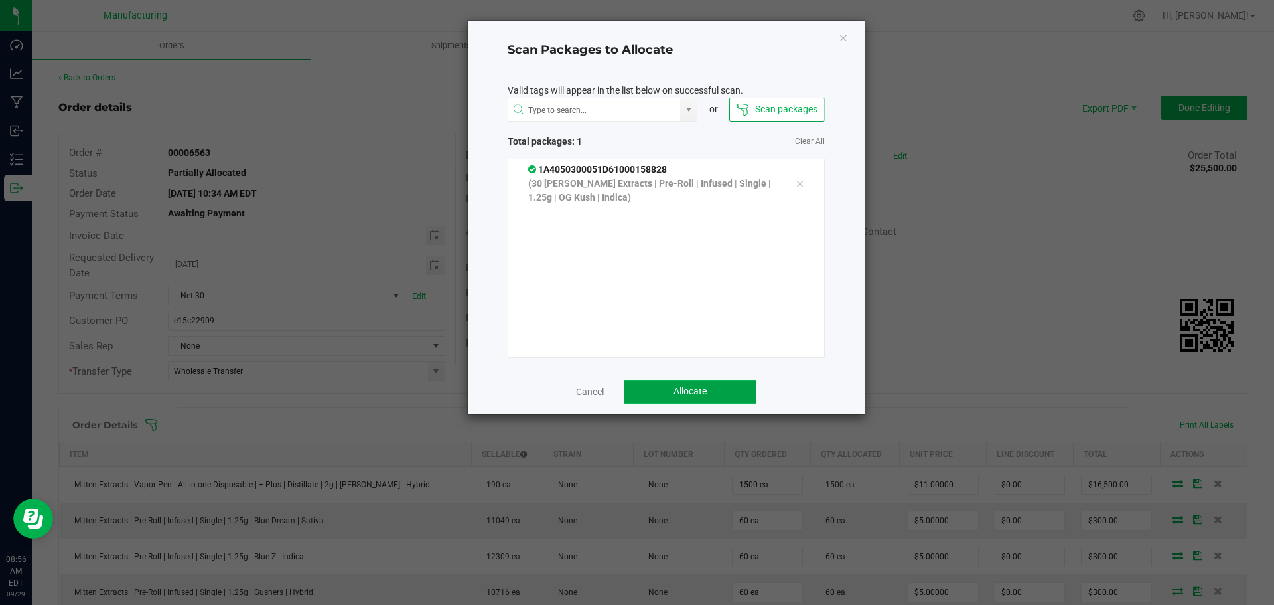
click at [705, 392] on span "Allocate" at bounding box center [690, 391] width 33 height 11
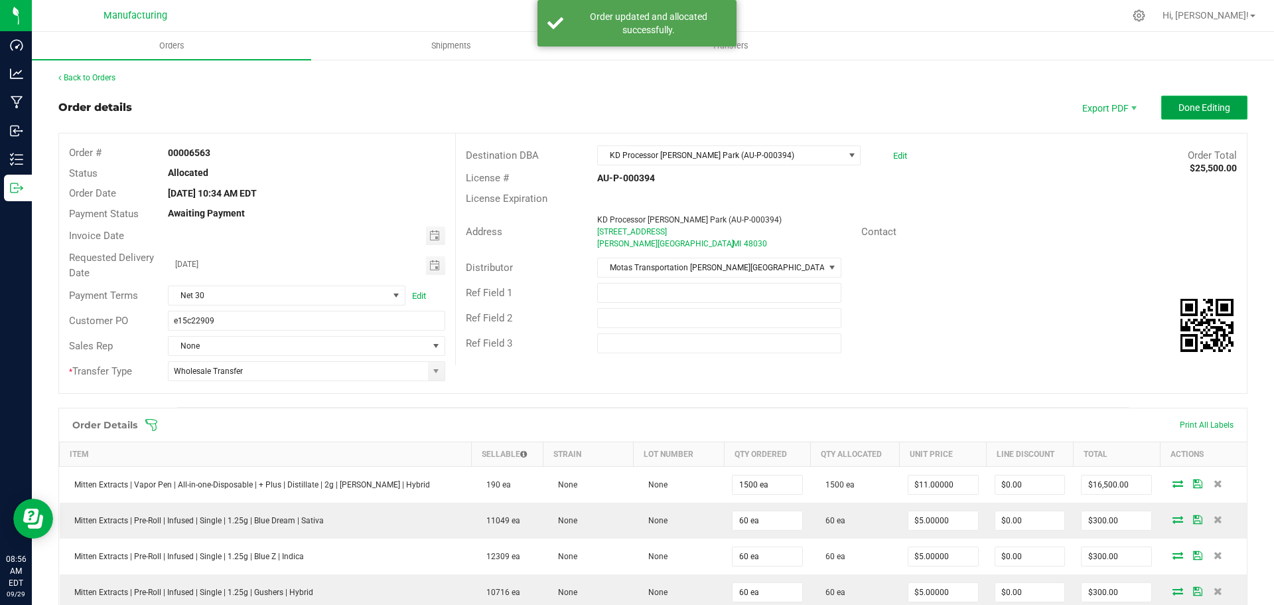
click at [1180, 115] on button "Done Editing" at bounding box center [1204, 108] width 86 height 24
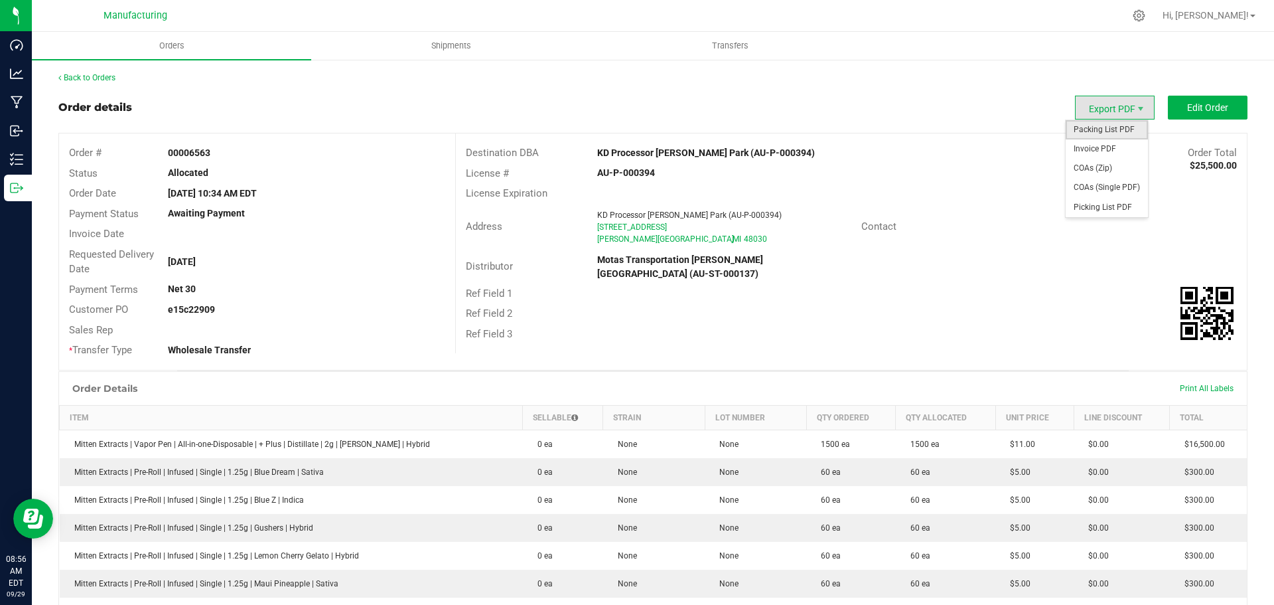
click at [1096, 121] on span "Packing List PDF" at bounding box center [1107, 129] width 82 height 19
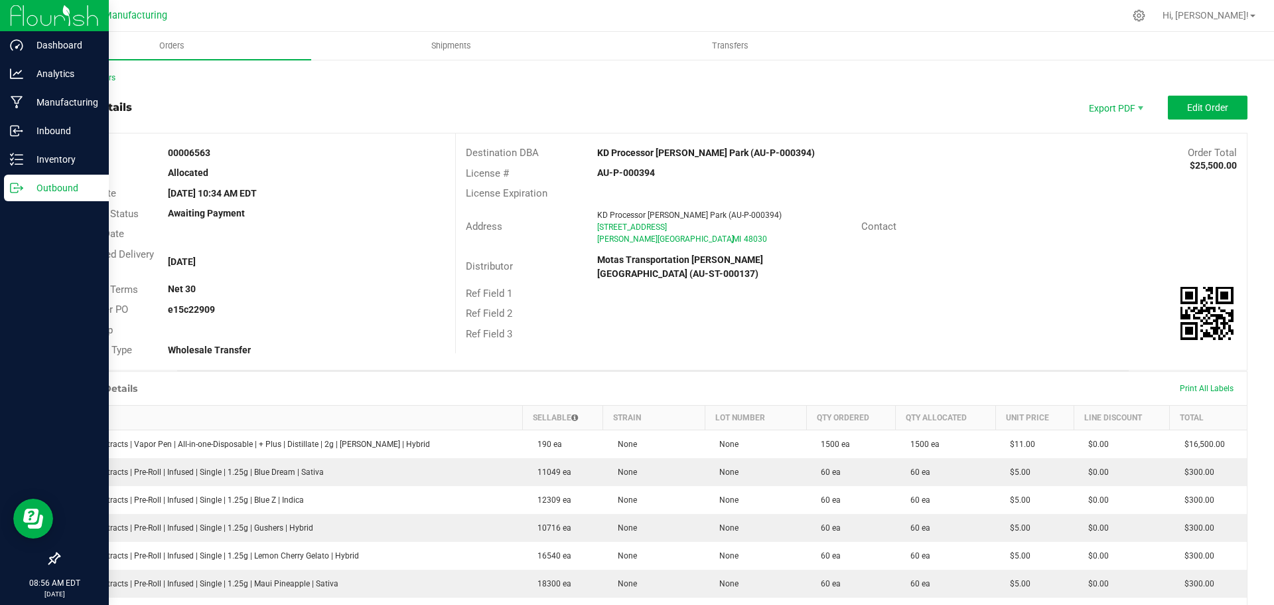
click at [23, 186] on p "Outbound" at bounding box center [63, 188] width 80 height 16
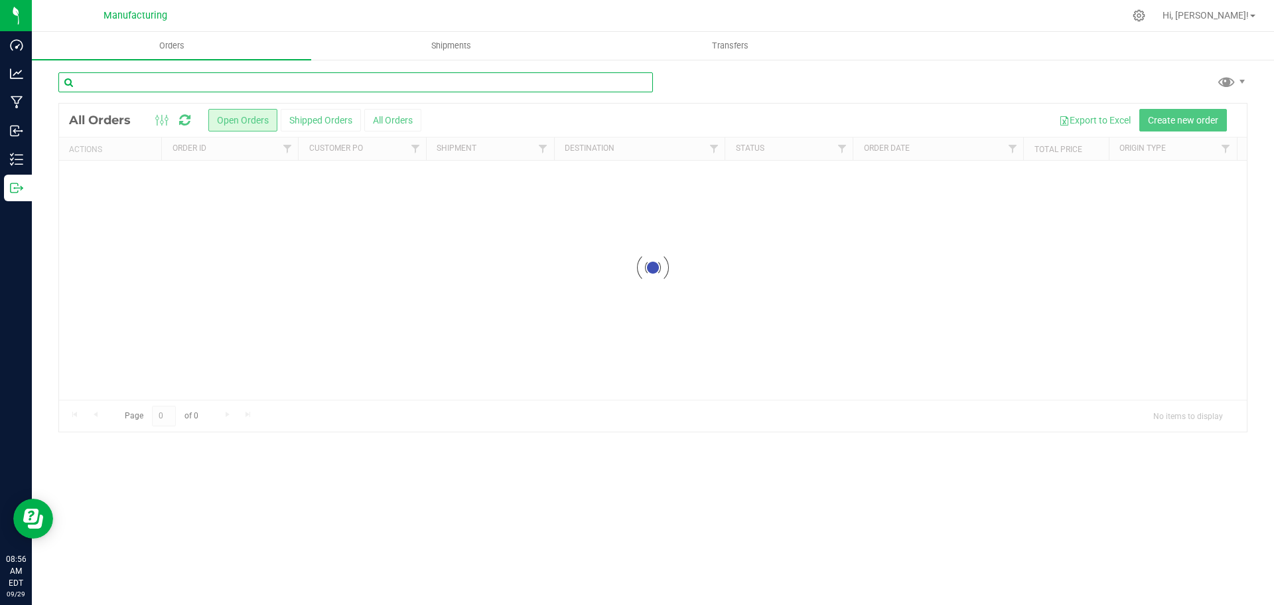
click at [180, 89] on input "text" at bounding box center [355, 82] width 595 height 20
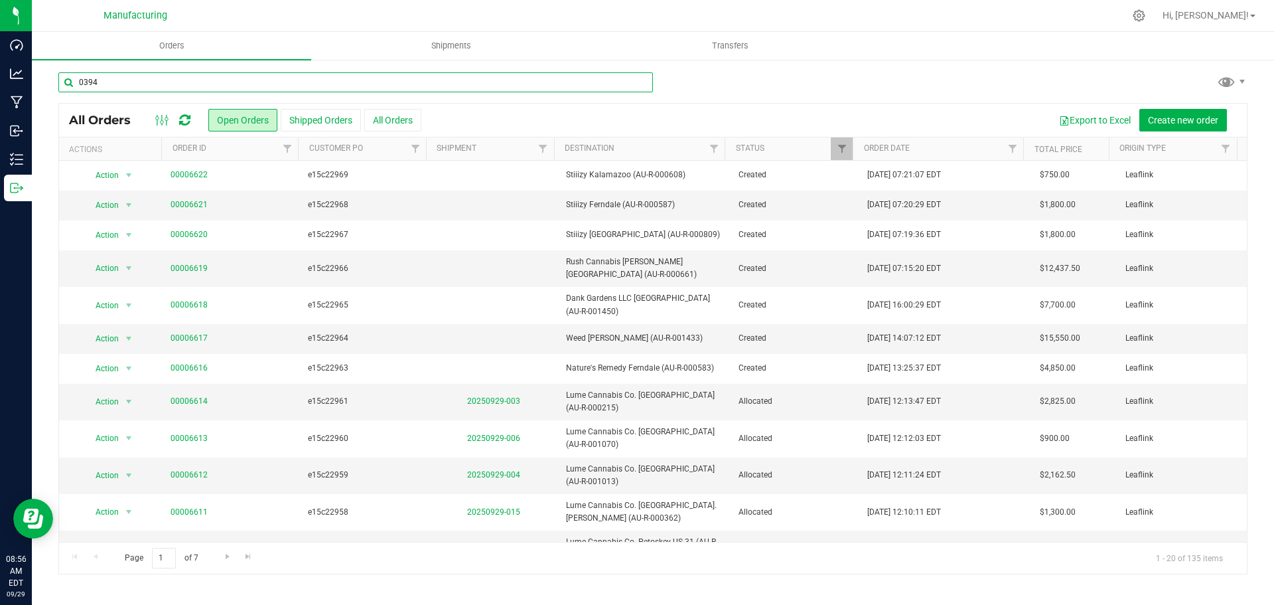
type input "0394"
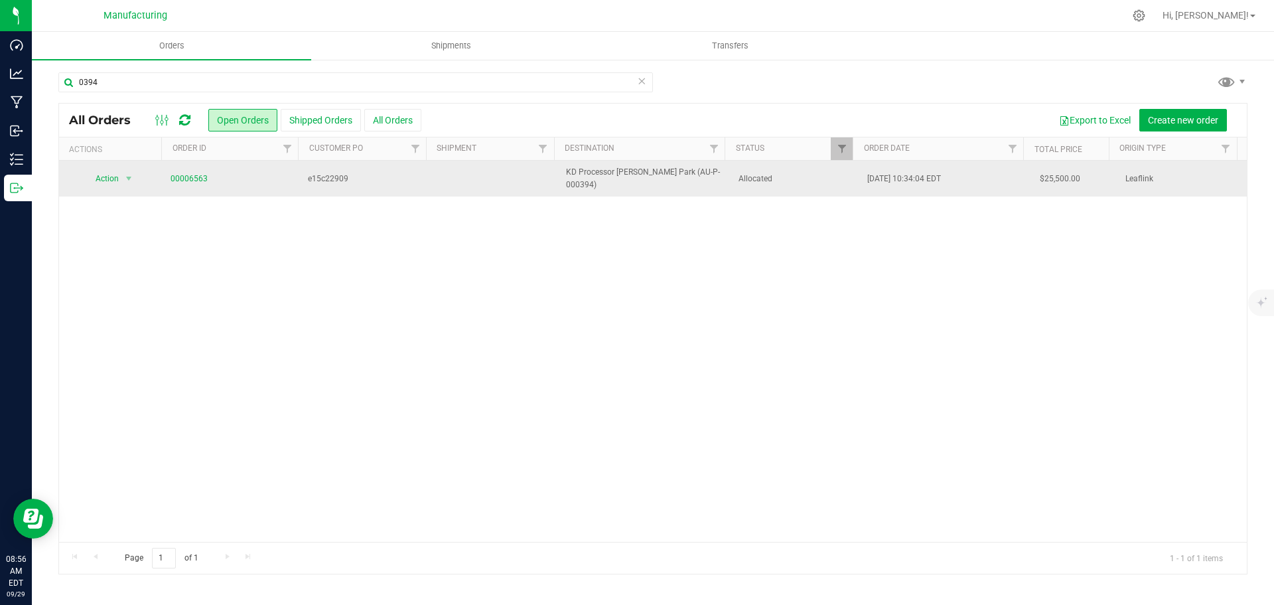
click at [273, 179] on span "00006563" at bounding box center [232, 179] width 122 height 13
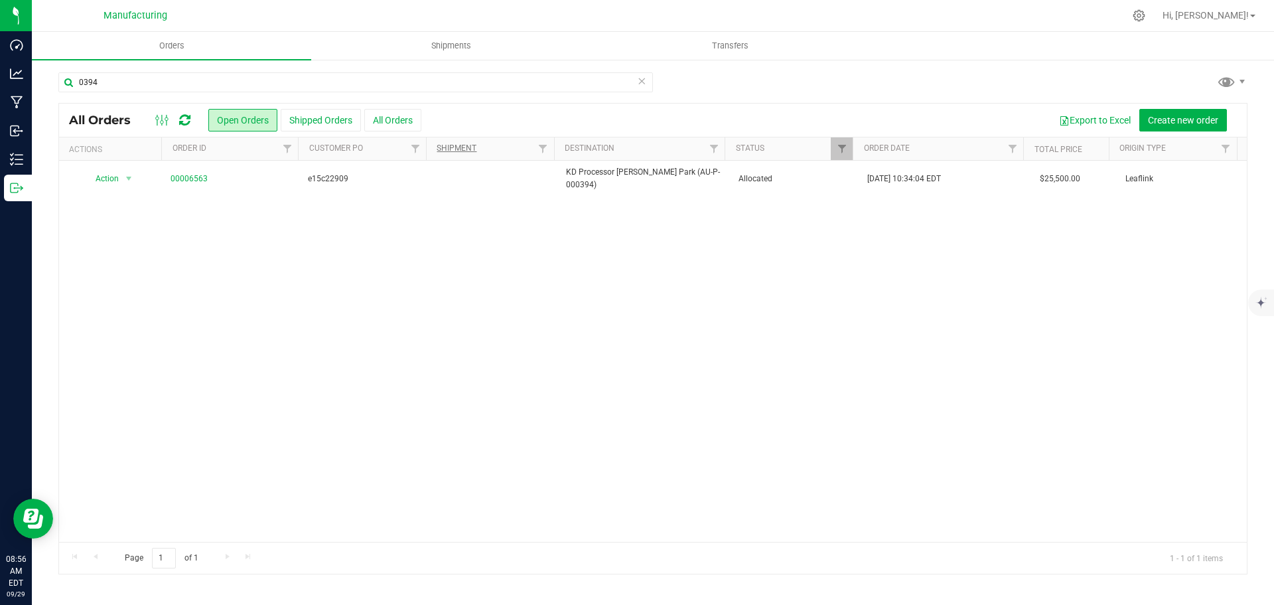
drag, startPoint x: 429, startPoint y: 178, endPoint x: 445, endPoint y: 151, distance: 30.6
click at [429, 178] on td at bounding box center [493, 179] width 129 height 36
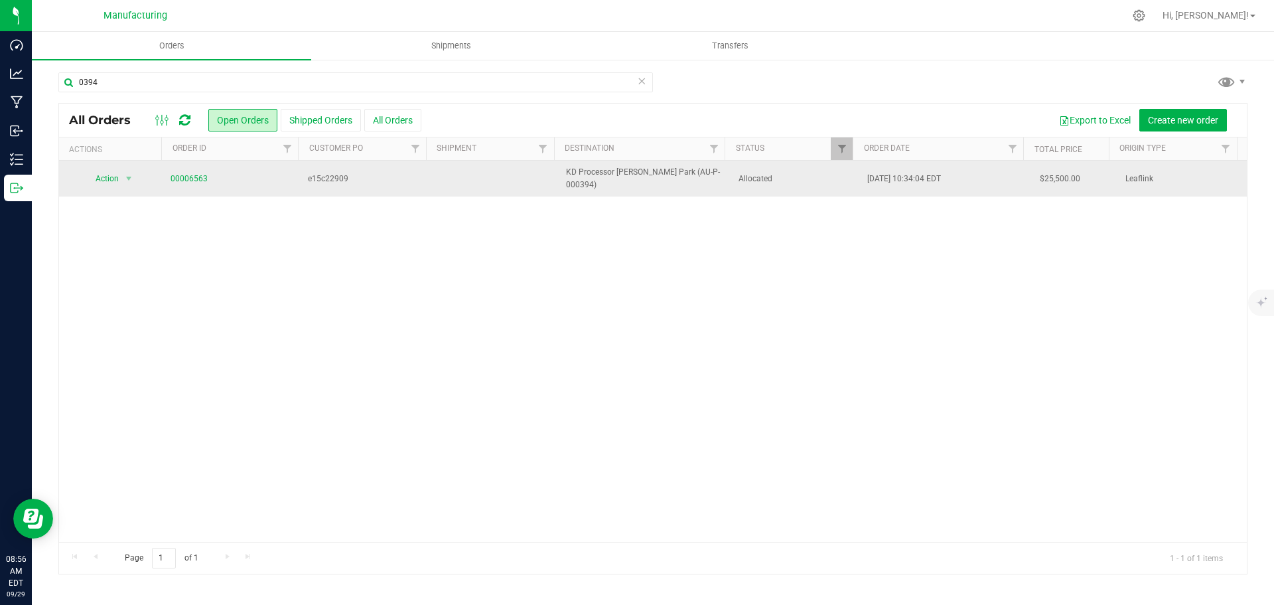
click at [386, 173] on span "e15c22909" at bounding box center [364, 179] width 113 height 13
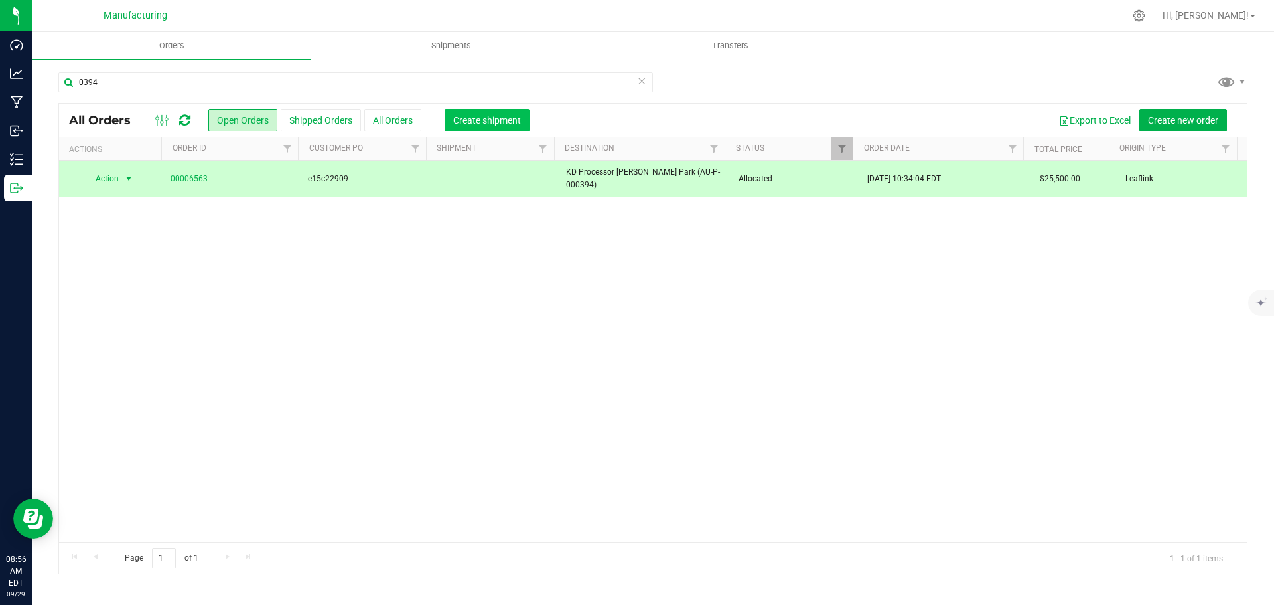
click at [475, 113] on button "Create shipment" at bounding box center [487, 120] width 85 height 23
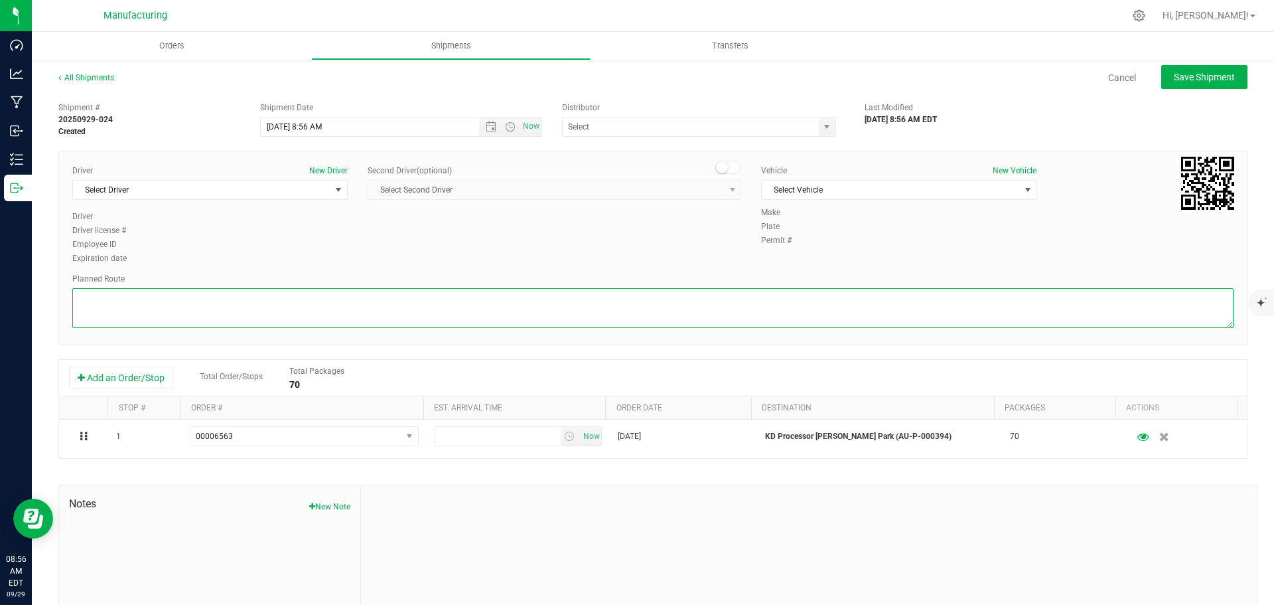
click at [163, 317] on textarea at bounding box center [652, 308] width 1161 height 40
paste textarea "Mitten Distro Dimondale To Motas -- Head south 246 ft -- Turn right 325 ft -- T…"
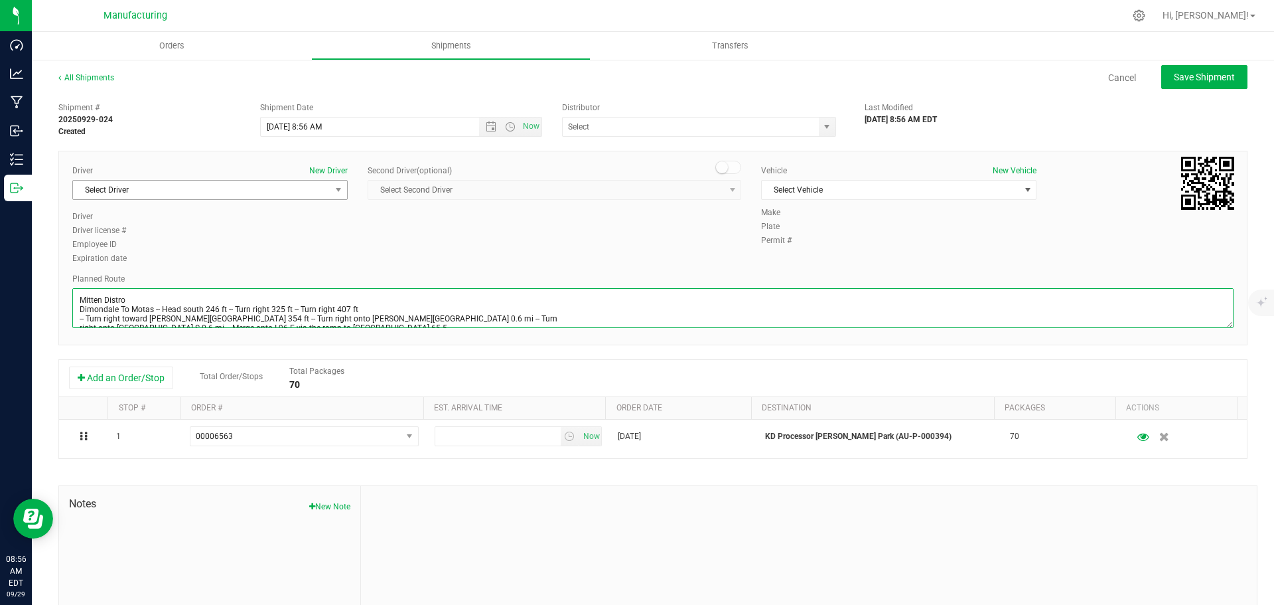
scroll to position [52, 0]
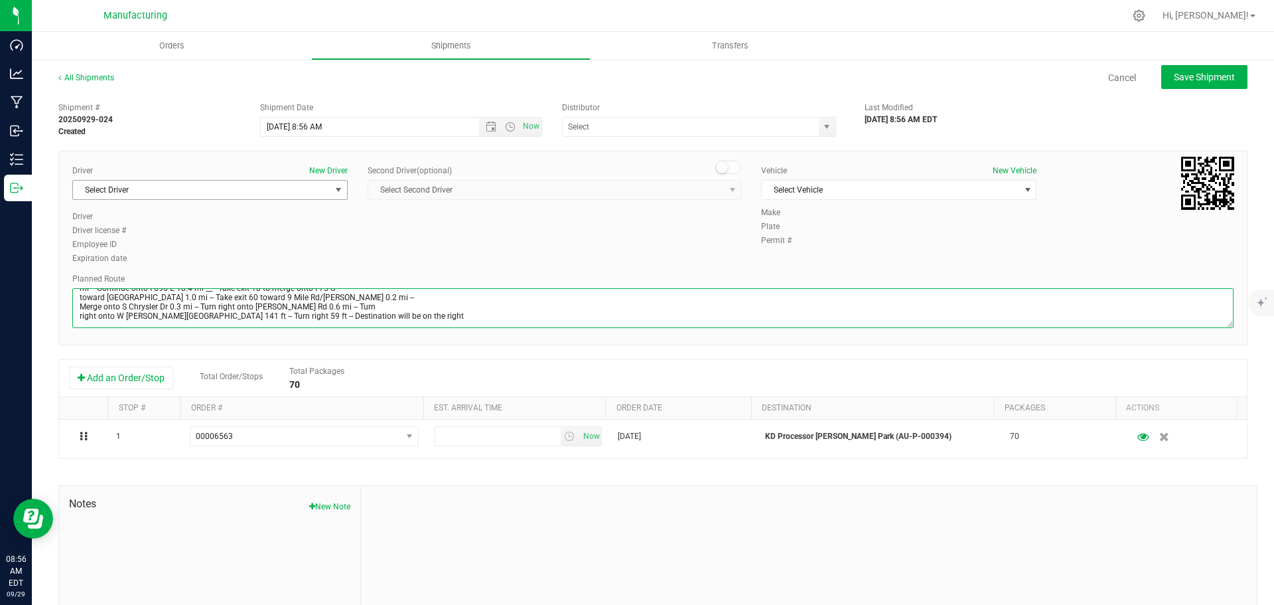
type textarea "Mitten Distro Dimondale To Motas -- Head south 246 ft -- Turn right 325 ft -- T…"
click at [141, 196] on span "Select Driver" at bounding box center [201, 189] width 257 height 19
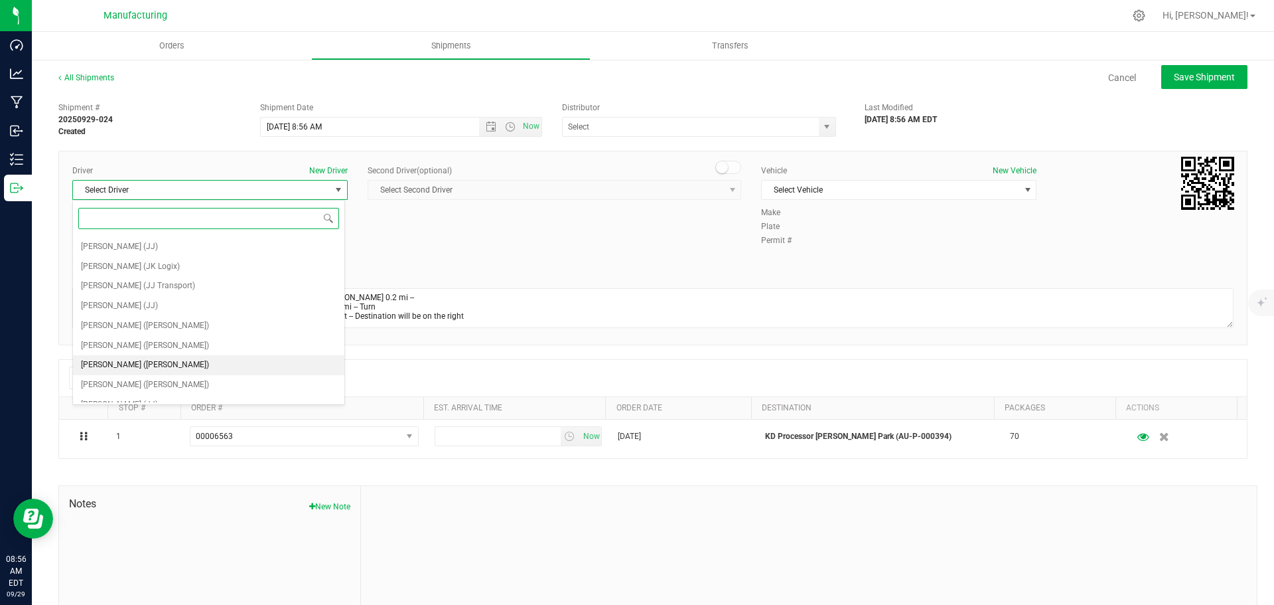
scroll to position [70, 0]
click at [145, 323] on li "Michael Pompei (Motas)" at bounding box center [208, 333] width 271 height 20
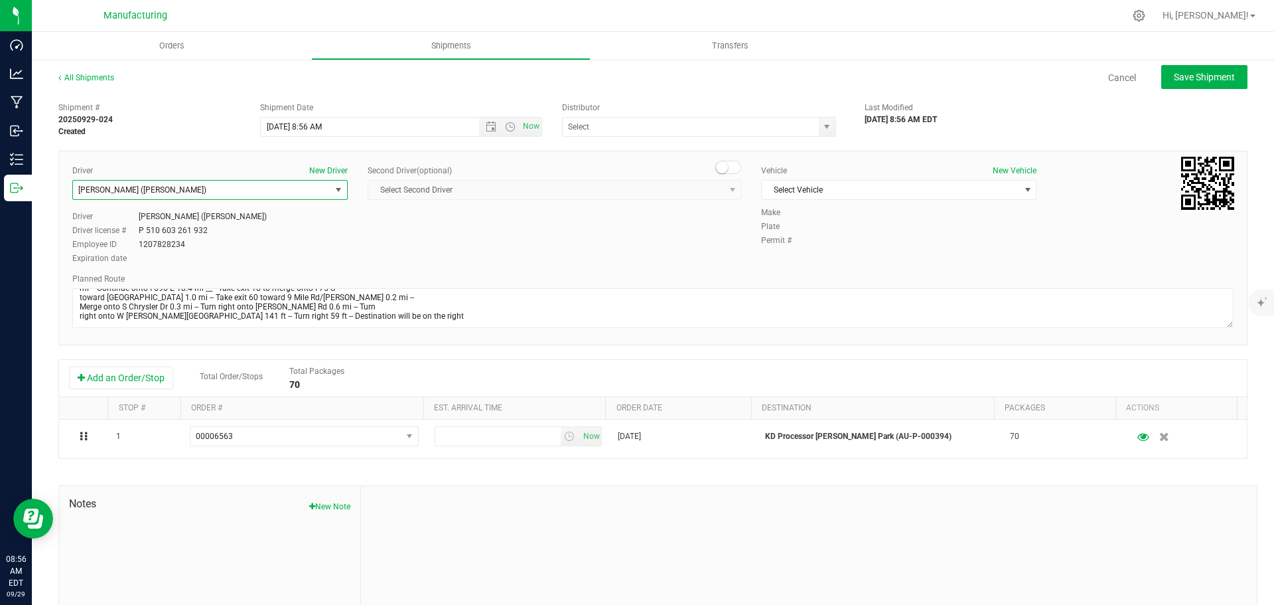
click at [151, 187] on span "Michael Pompei (Motas)" at bounding box center [142, 189] width 128 height 9
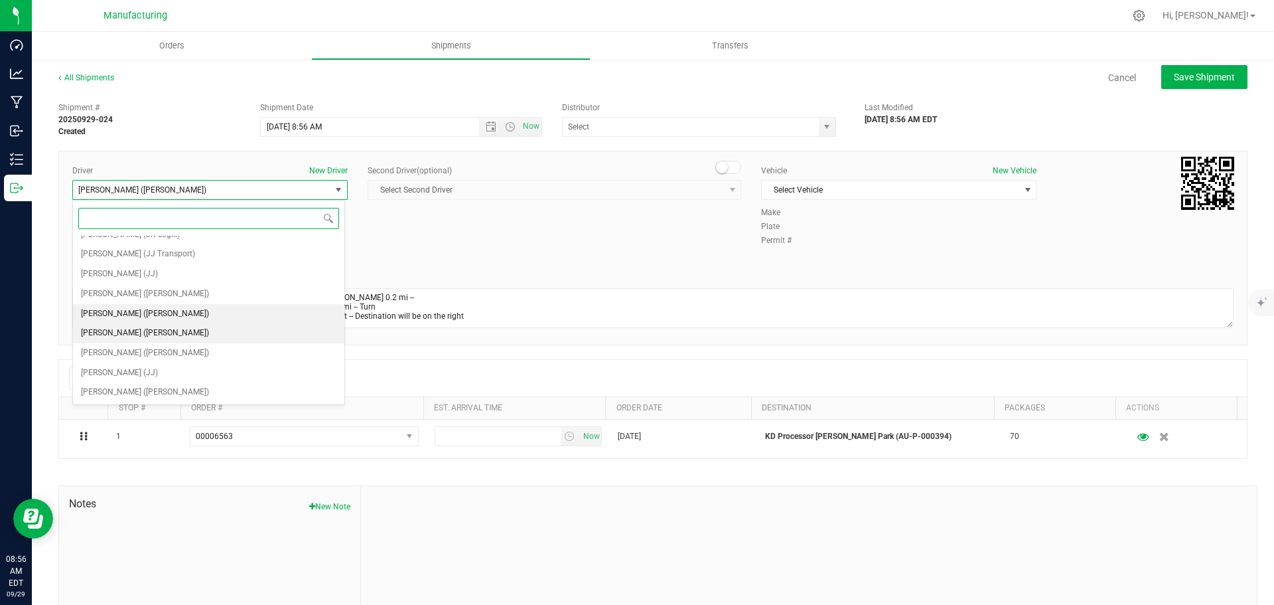
click at [149, 315] on span "Lloyd Neely (Motas)" at bounding box center [145, 313] width 128 height 17
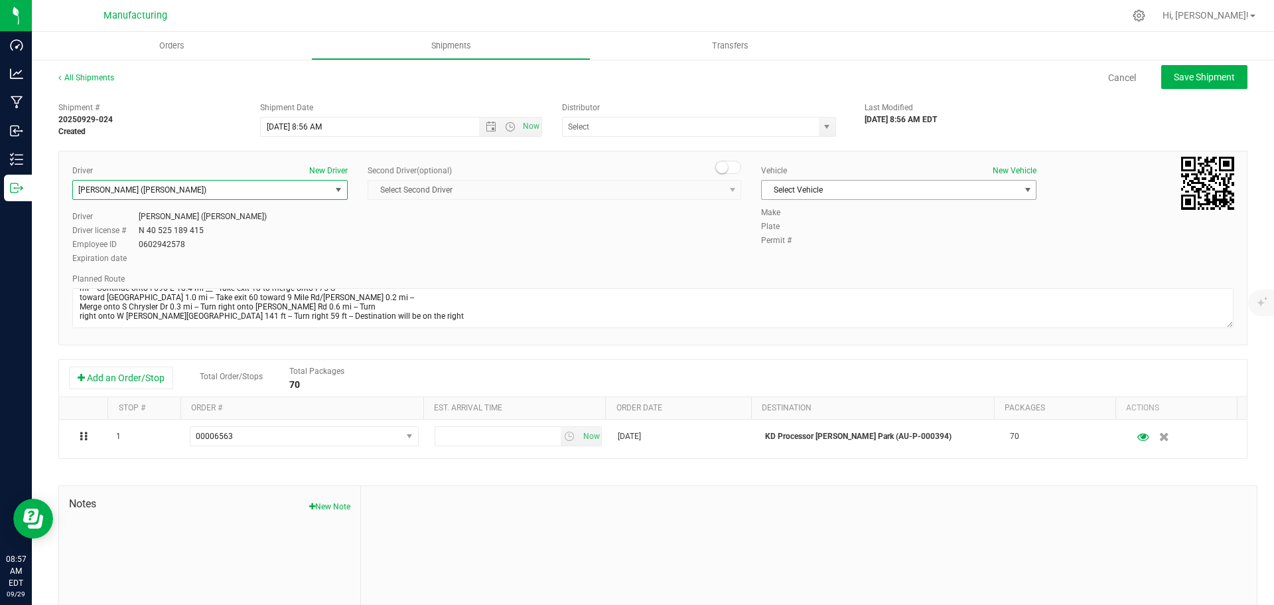
drag, startPoint x: 776, startPoint y: 190, endPoint x: 855, endPoint y: 230, distance: 87.8
click at [778, 192] on span "Select Vehicle" at bounding box center [890, 189] width 257 height 19
click at [776, 250] on li "T3" at bounding box center [891, 252] width 271 height 20
click at [823, 119] on span "select" at bounding box center [827, 126] width 17 height 19
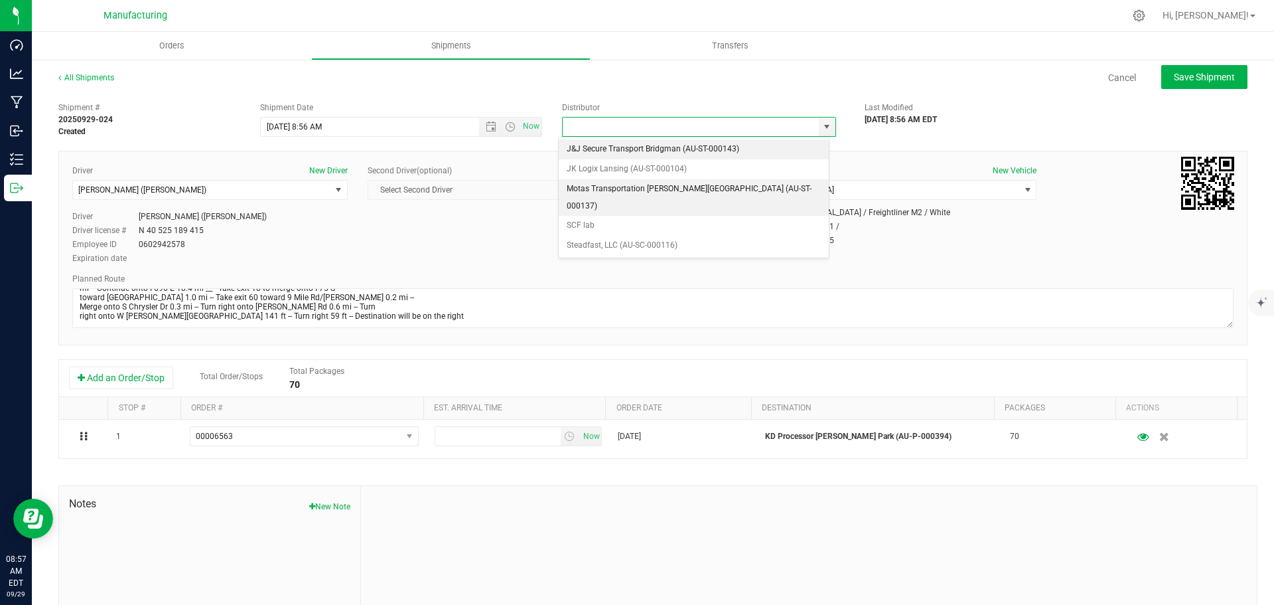
click at [585, 194] on li "Motas Transportation [PERSON_NAME][GEOGRAPHIC_DATA] (AU-ST-000137)" at bounding box center [694, 197] width 270 height 36
type input "Motas Transportation [PERSON_NAME][GEOGRAPHIC_DATA] (AU-ST-000137)"
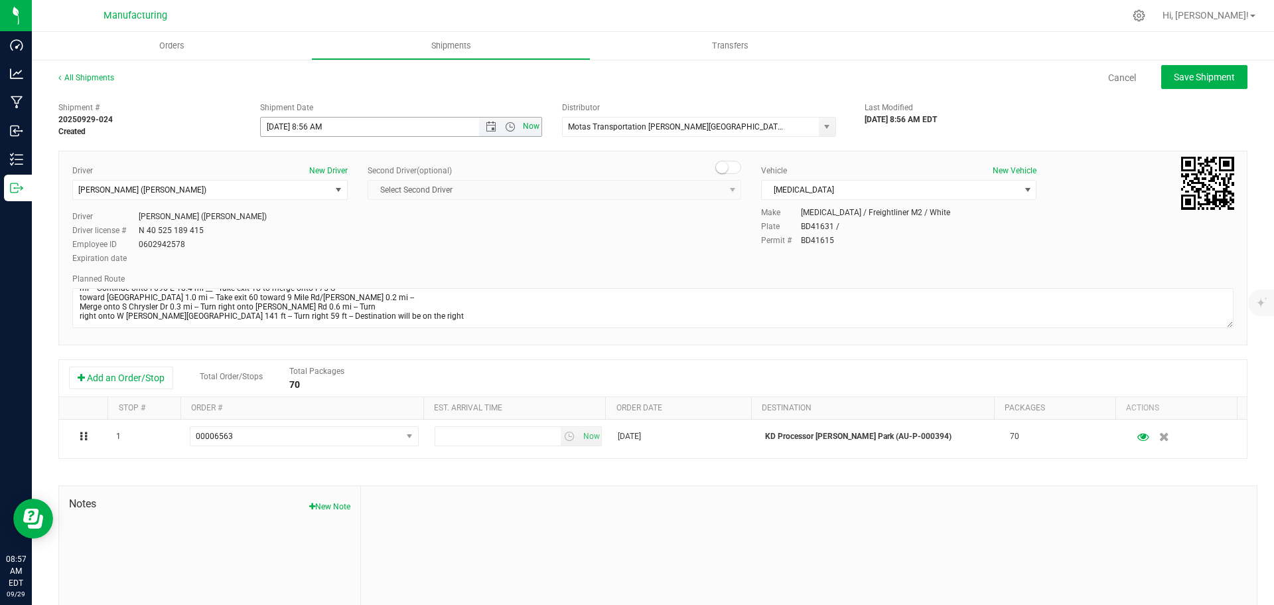
click at [528, 123] on span "Now" at bounding box center [531, 126] width 23 height 19
click at [1179, 67] on button "Save Shipment" at bounding box center [1204, 77] width 86 height 24
type input "9/29/2025 12:57 PM"
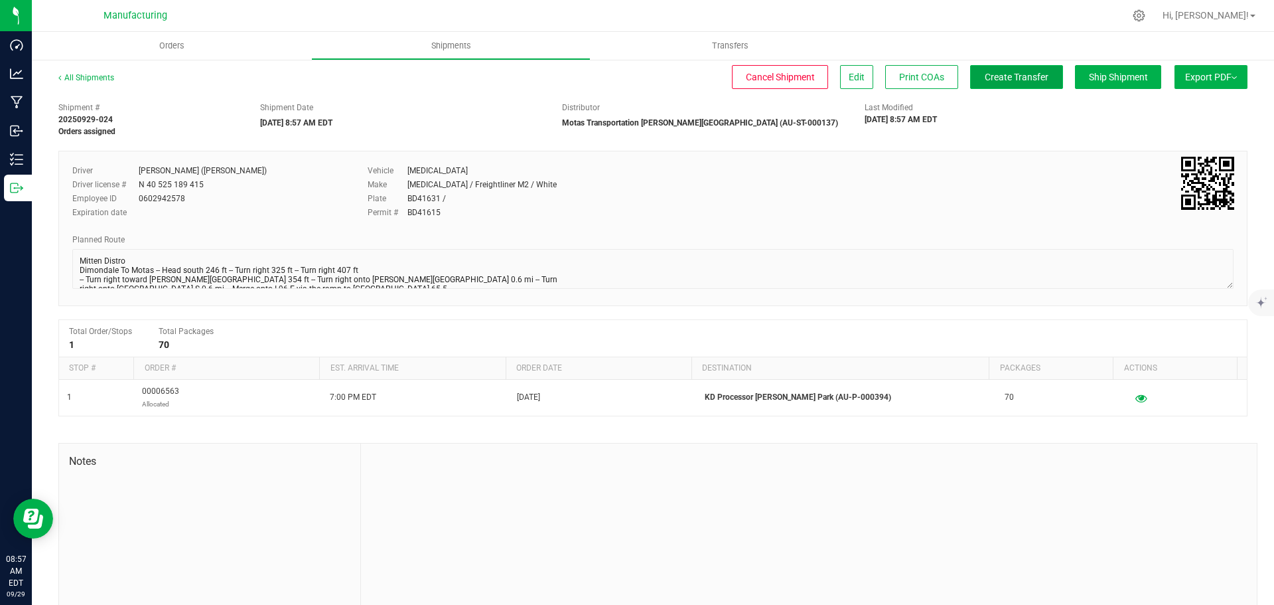
click at [1019, 70] on button "Create Transfer" at bounding box center [1016, 77] width 93 height 24
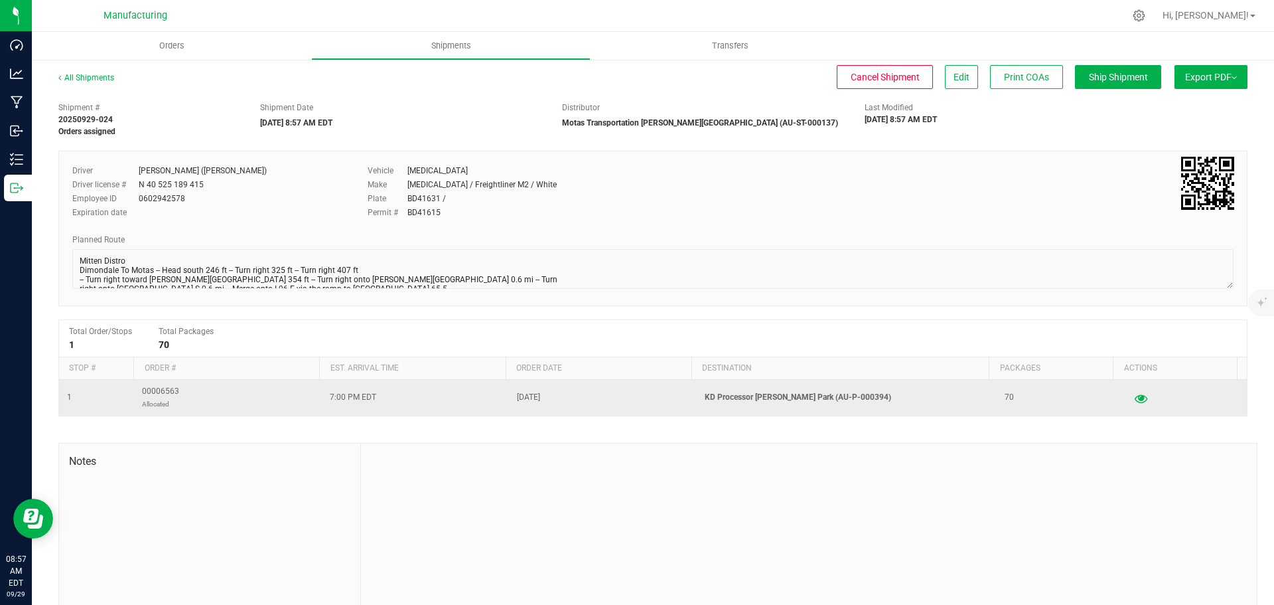
click at [1135, 401] on icon "button" at bounding box center [1141, 397] width 13 height 9
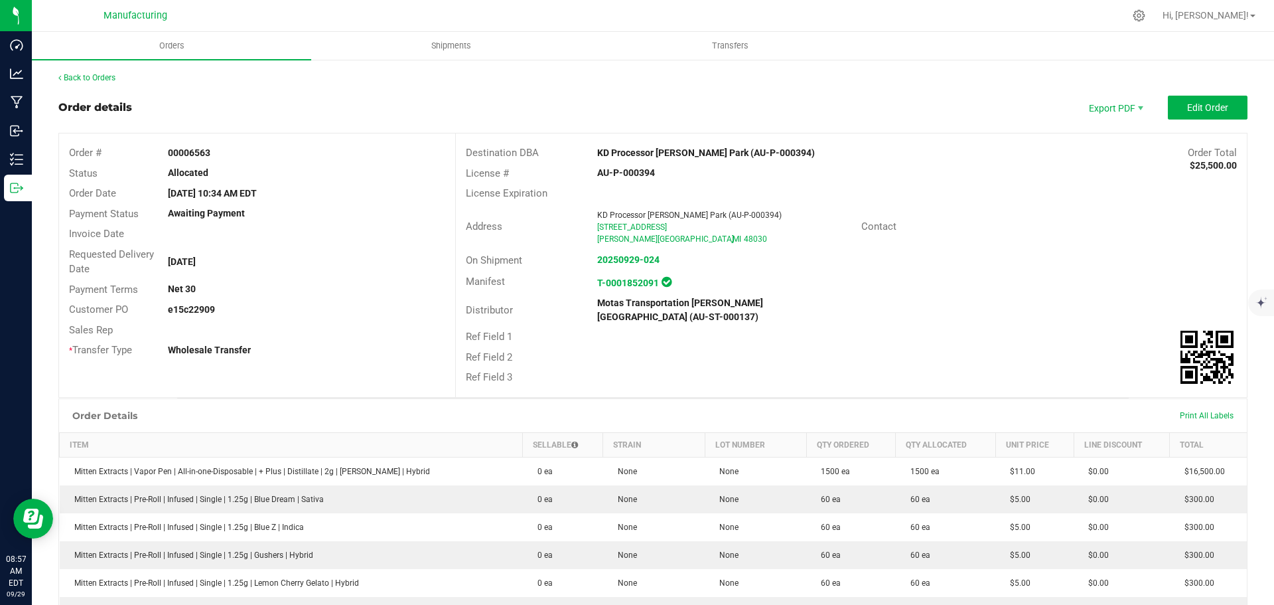
click at [189, 315] on strong "e15c22909" at bounding box center [191, 309] width 47 height 11
click at [189, 311] on strong "e15c22909" at bounding box center [191, 309] width 47 height 11
copy strong "e15c22909"
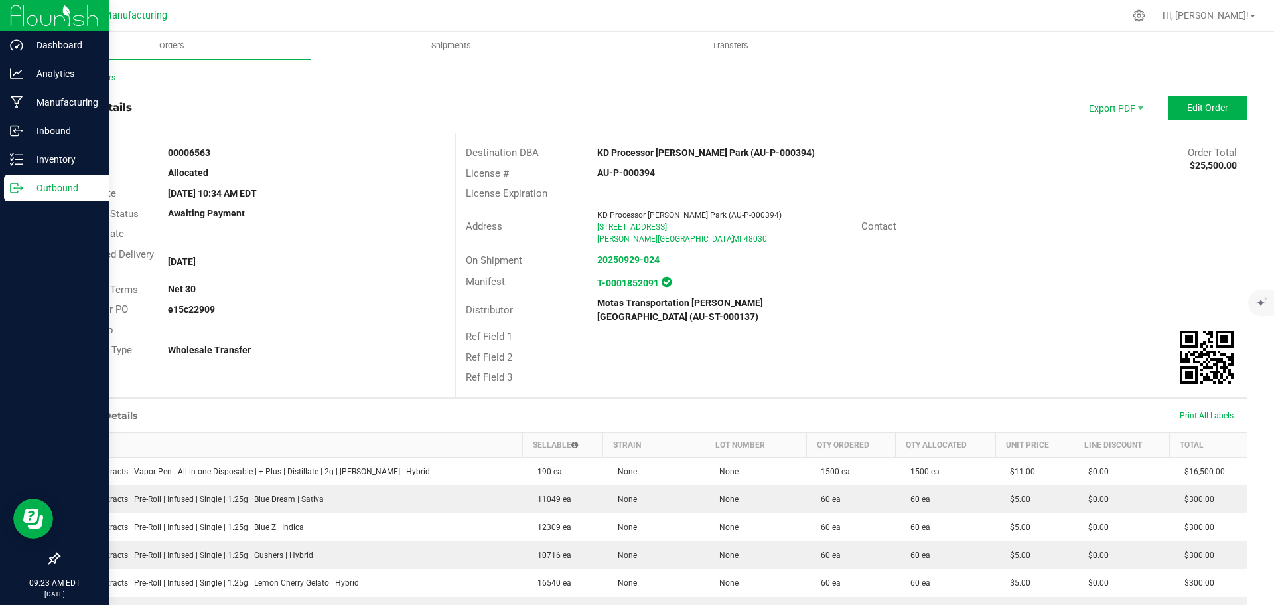
click at [52, 186] on p "Outbound" at bounding box center [63, 188] width 80 height 16
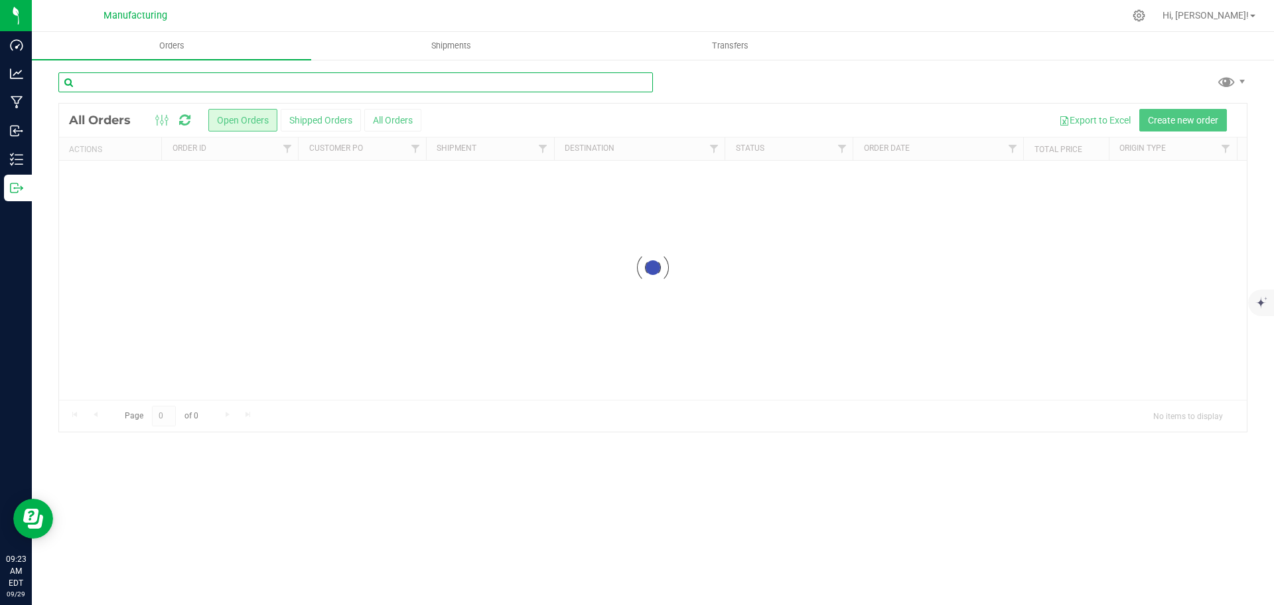
click at [140, 82] on input "text" at bounding box center [355, 82] width 595 height 20
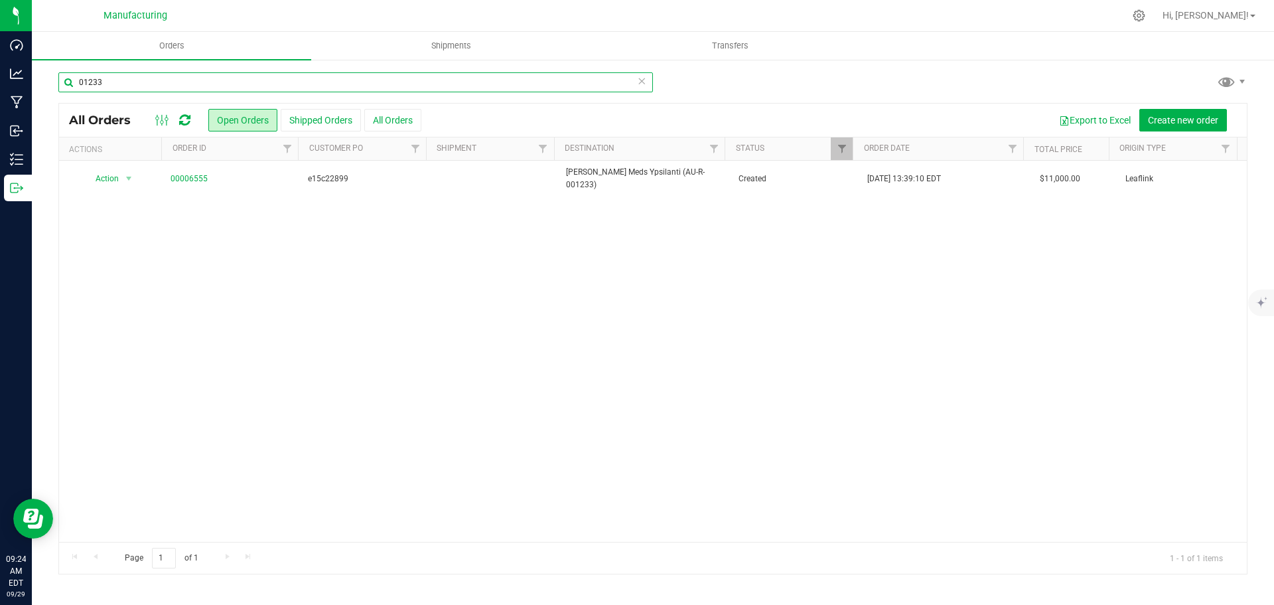
click at [187, 89] on input "01233" at bounding box center [355, 82] width 595 height 20
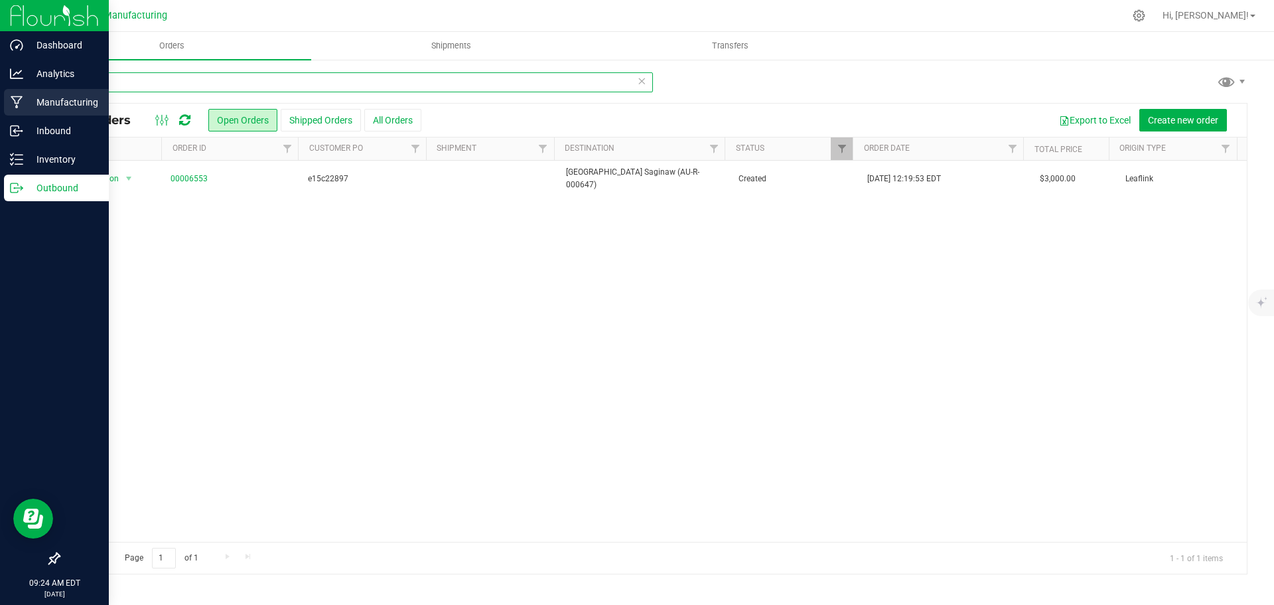
drag, startPoint x: 115, startPoint y: 86, endPoint x: 26, endPoint y: 94, distance: 89.3
click at [26, 94] on div "Dashboard Analytics Manufacturing Inbound Inventory Outbound 09:24 AM EDT 09/29…" at bounding box center [637, 302] width 1274 height 605
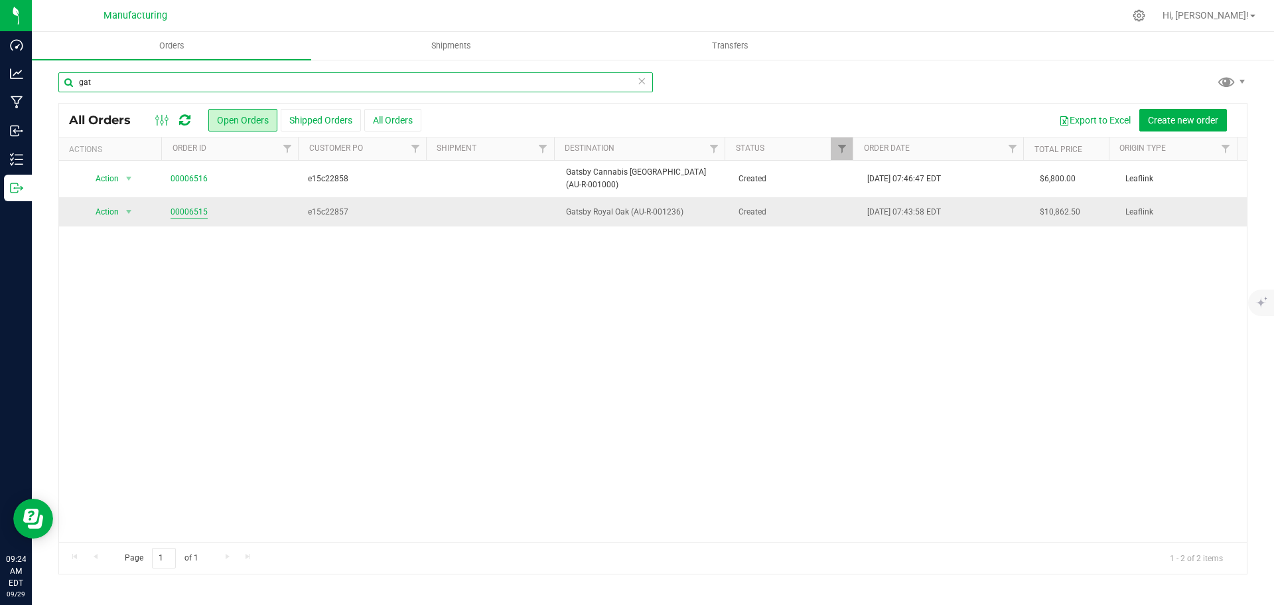
type input "gat"
click at [173, 76] on input "gat" at bounding box center [355, 82] width 595 height 20
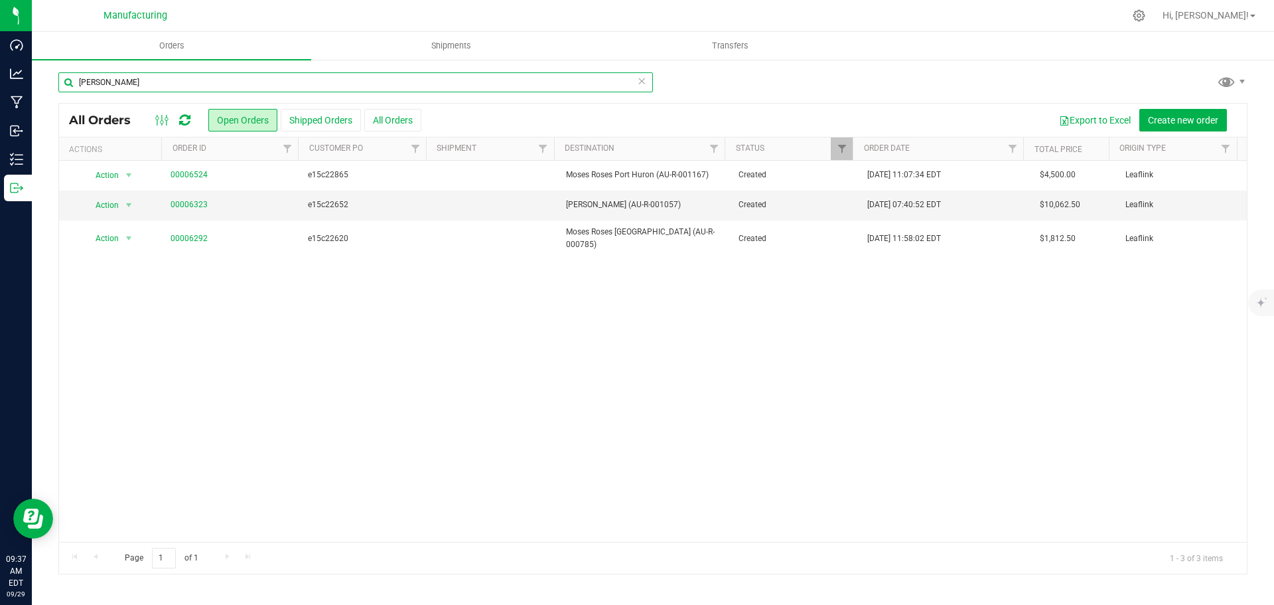
type input "mose"
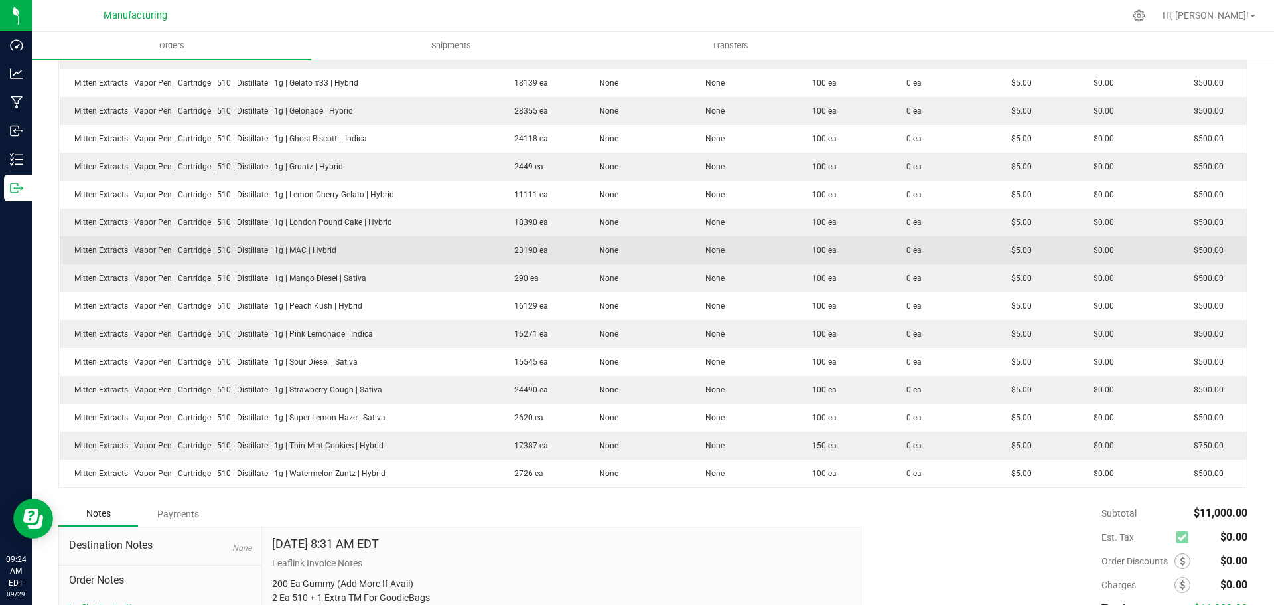
scroll to position [664, 0]
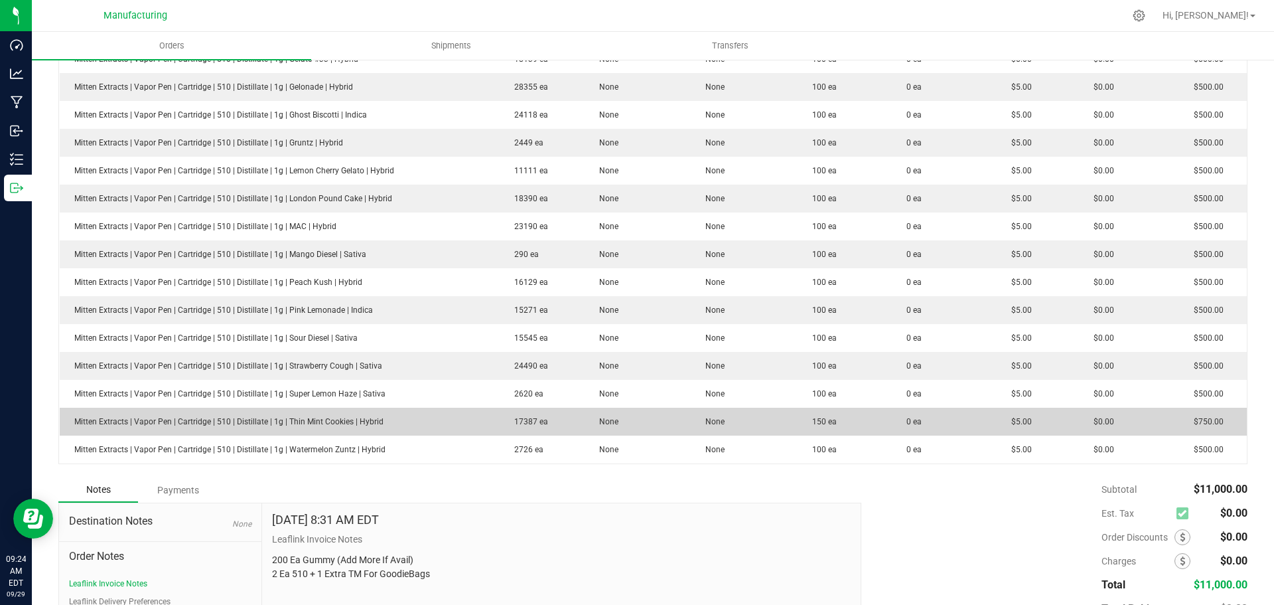
drag, startPoint x: 842, startPoint y: 425, endPoint x: 244, endPoint y: 427, distance: 598.6
click at [244, 427] on outbound-order-line-row "Mitten Extracts | Vapor Pen | Cartridge | 510 | Distillate | 1g | Thin Mint Coo…" at bounding box center [654, 421] width 1188 height 28
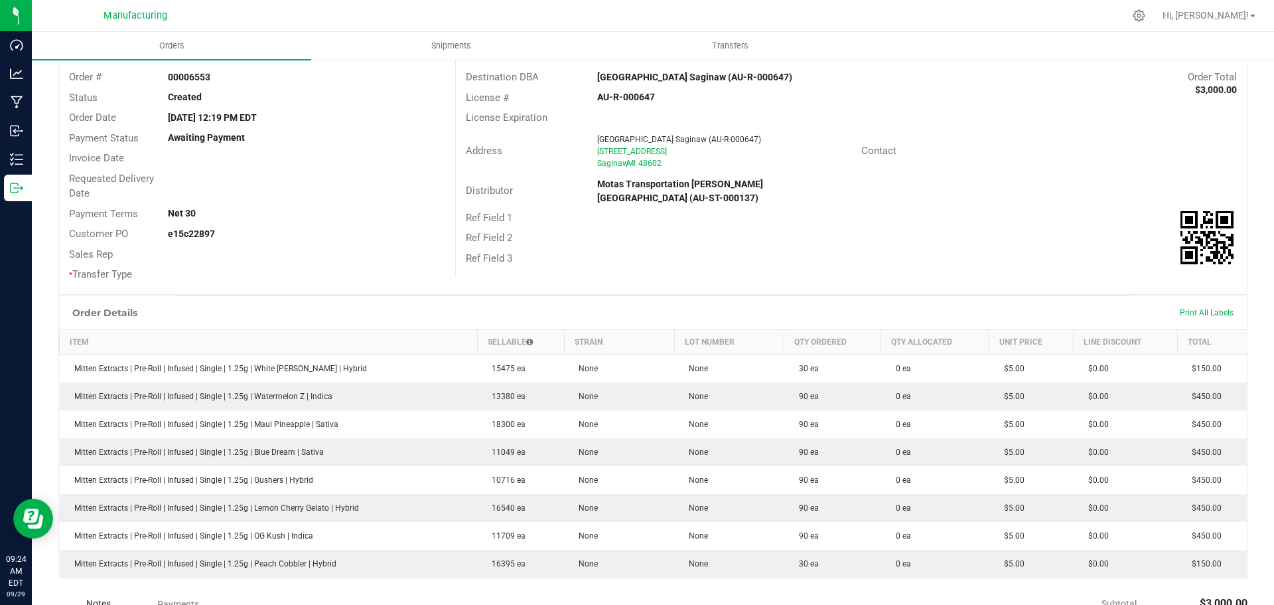
scroll to position [280, 0]
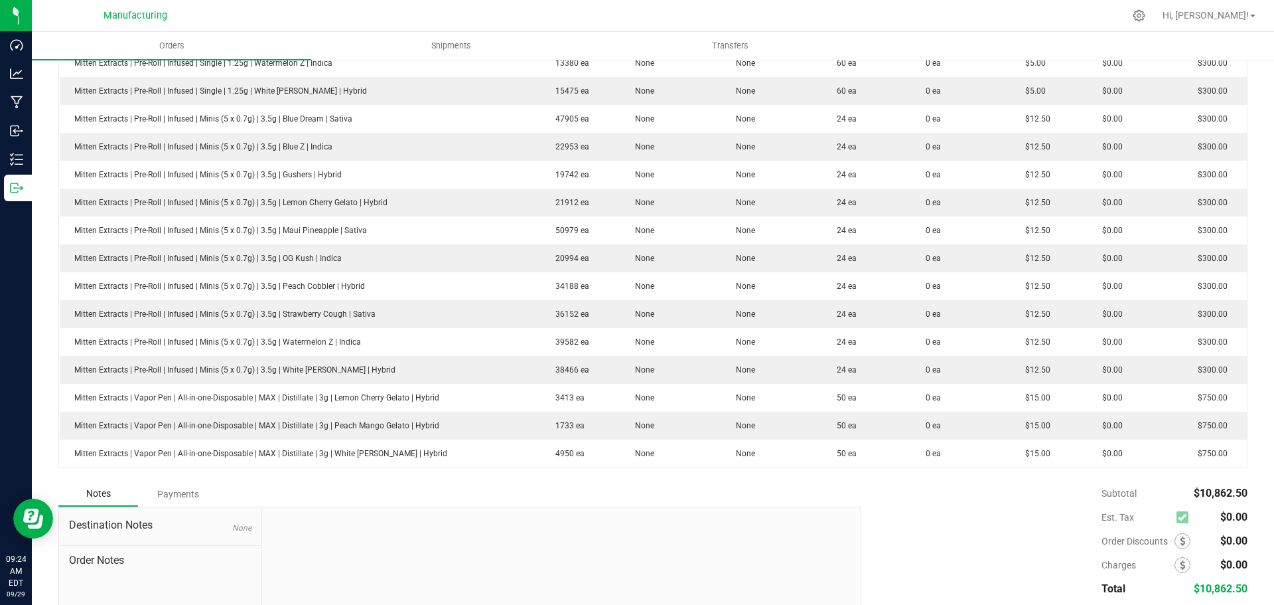
scroll to position [977, 0]
